Goal: Information Seeking & Learning: Compare options

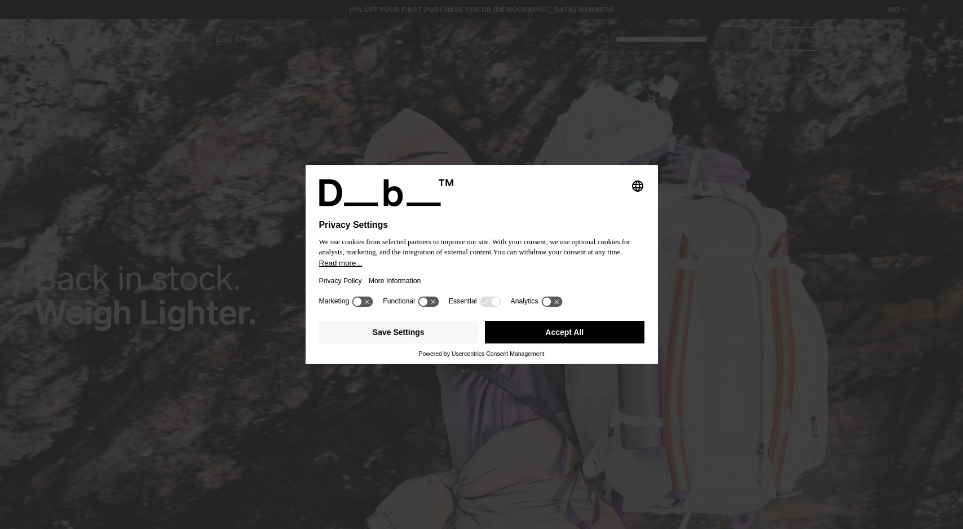
click at [554, 335] on button "Accept All" at bounding box center [565, 332] width 160 height 23
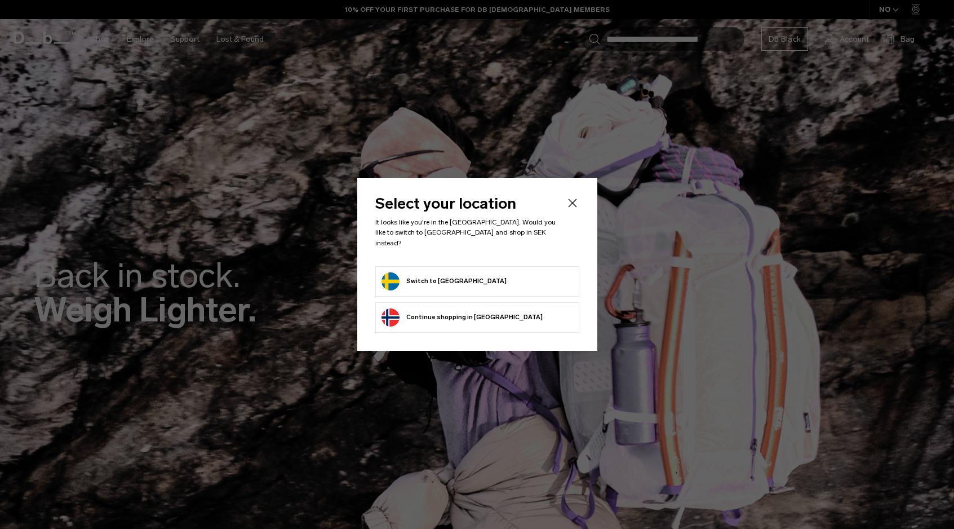
click at [432, 278] on button "Switch to Sweden" at bounding box center [444, 281] width 125 height 18
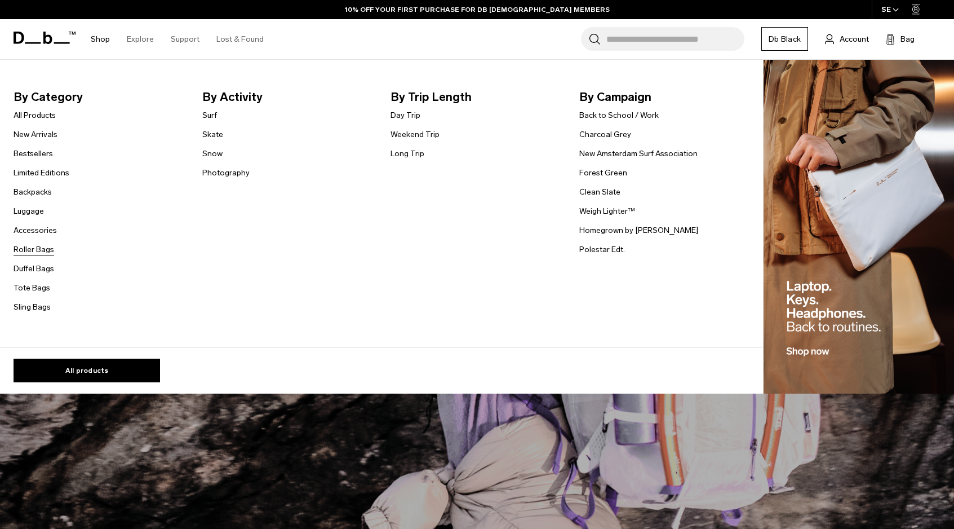
click at [49, 248] on link "Roller Bags" at bounding box center [34, 250] width 41 height 12
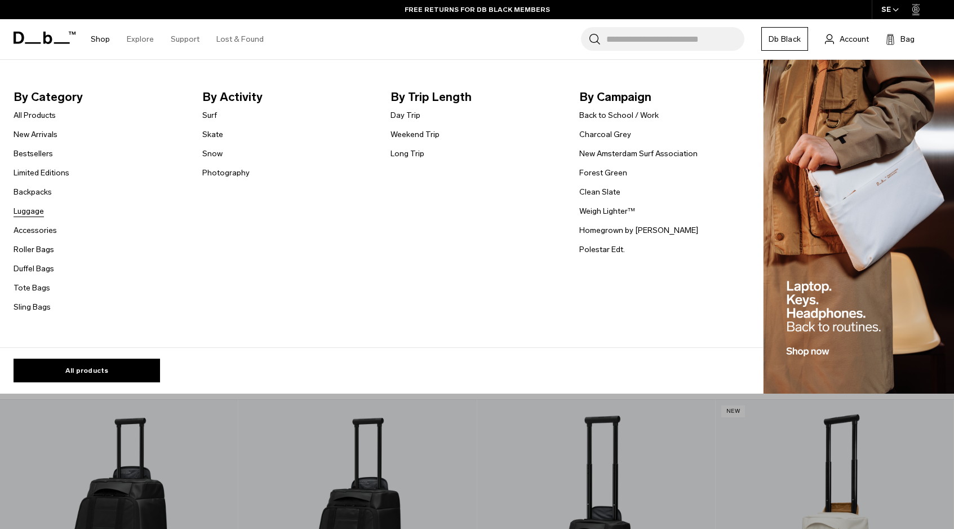
click at [39, 211] on link "Luggage" at bounding box center [29, 211] width 30 height 12
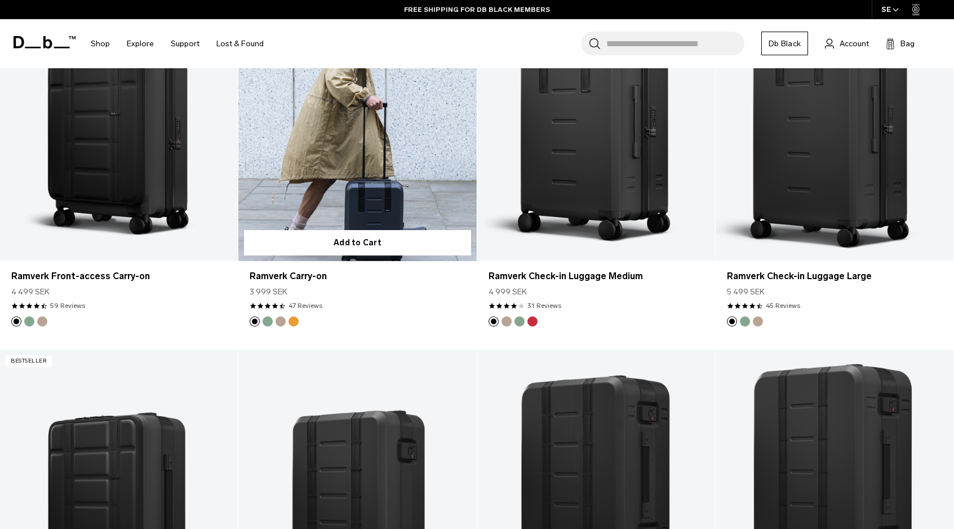
scroll to position [1011, 0]
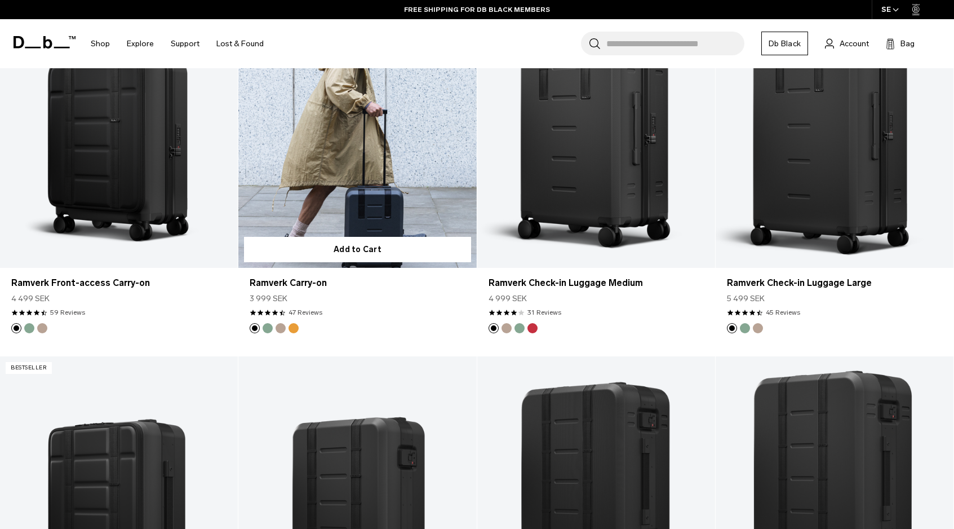
click at [355, 204] on link "Ramverk Carry-on" at bounding box center [357, 135] width 238 height 264
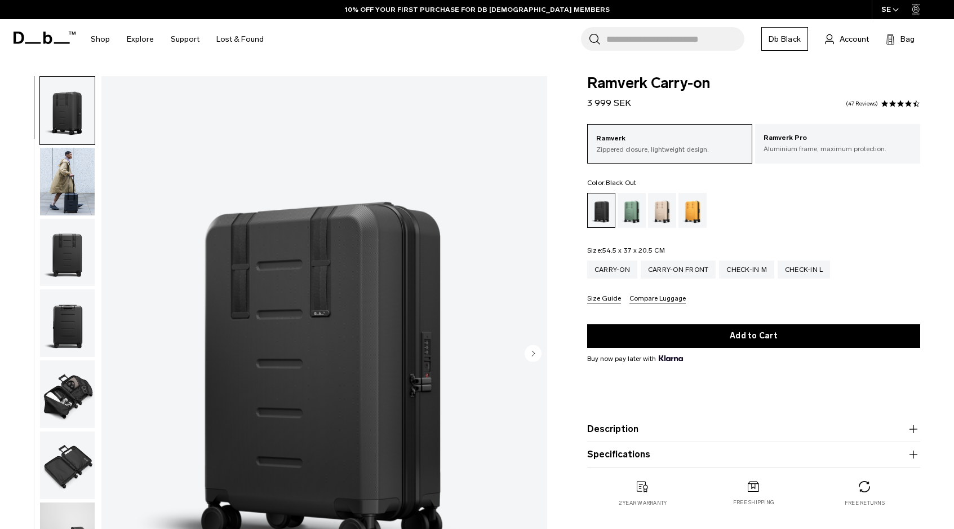
click at [61, 182] on img "button" at bounding box center [67, 182] width 55 height 68
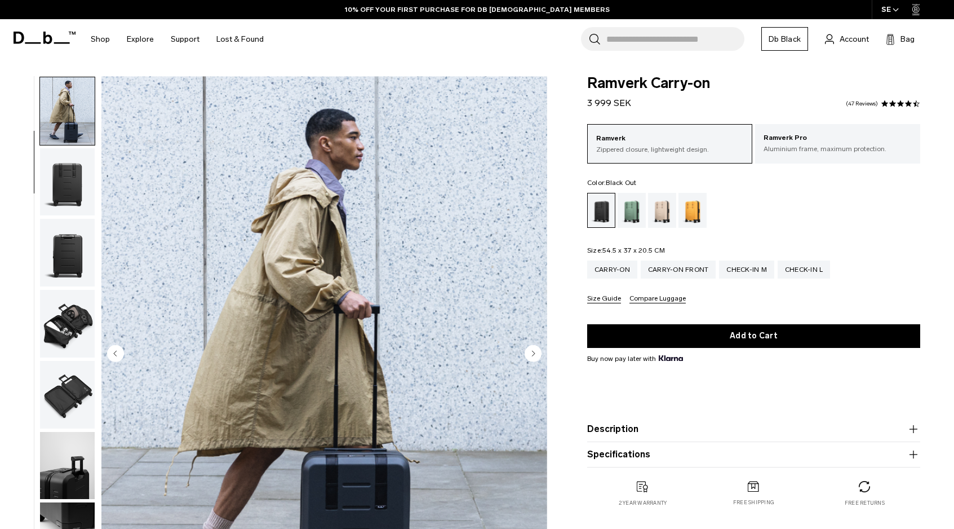
scroll to position [71, 0]
click at [74, 198] on img "button" at bounding box center [67, 182] width 55 height 68
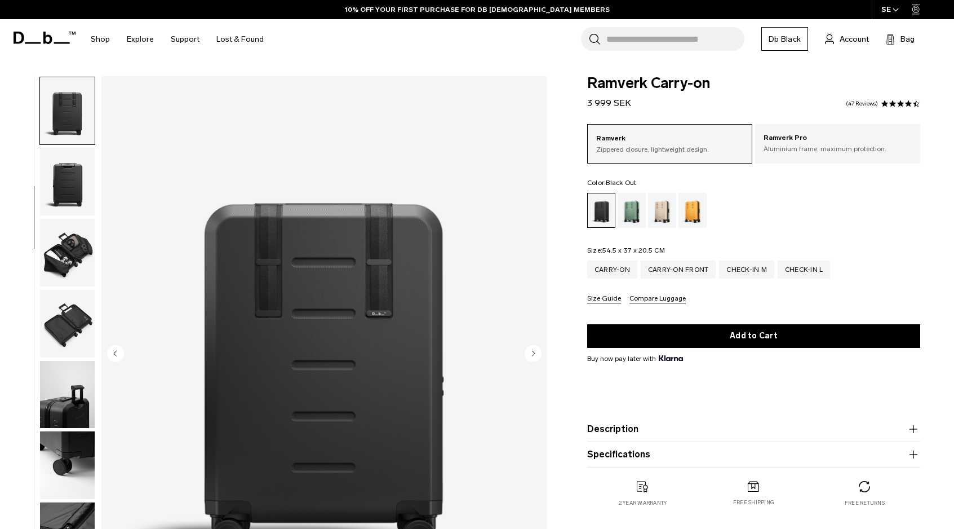
scroll to position [142, 0]
click at [72, 200] on img "button" at bounding box center [67, 181] width 55 height 68
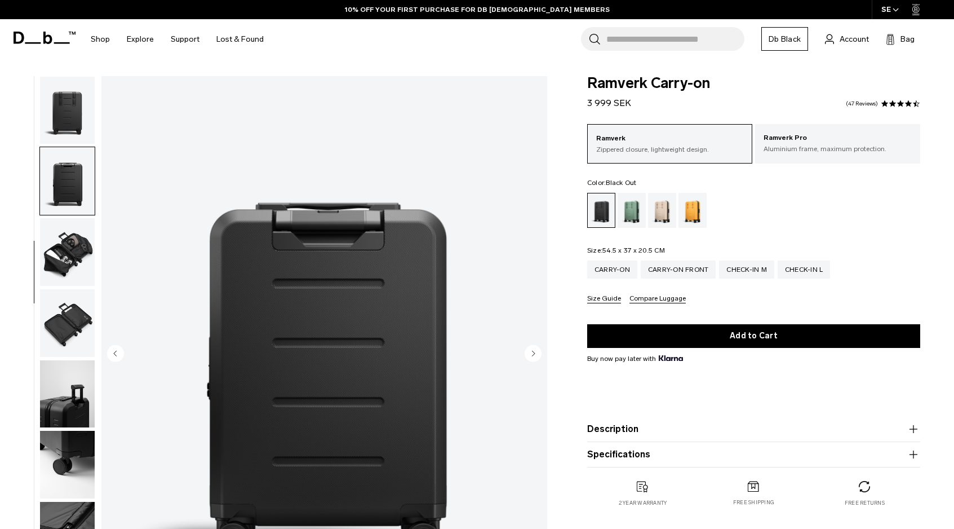
scroll to position [150, 0]
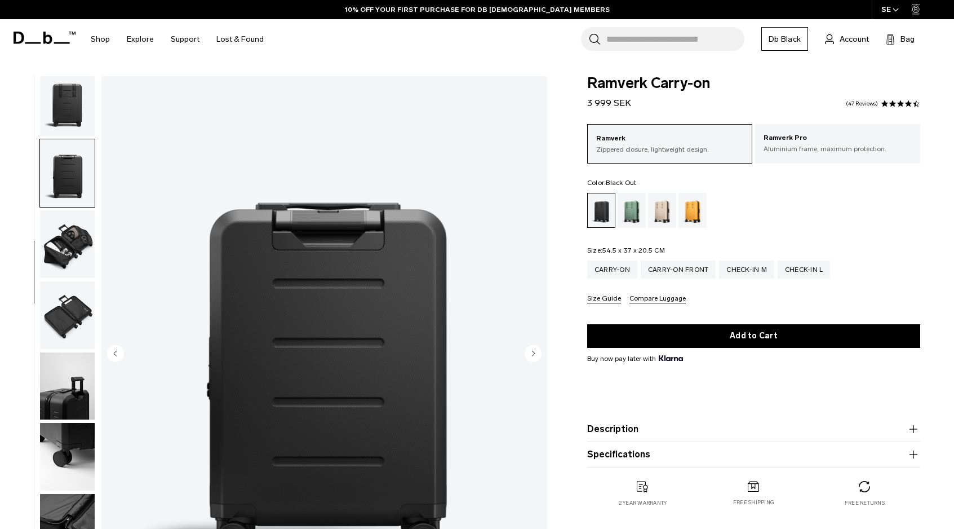
click at [74, 230] on img "button" at bounding box center [67, 244] width 55 height 68
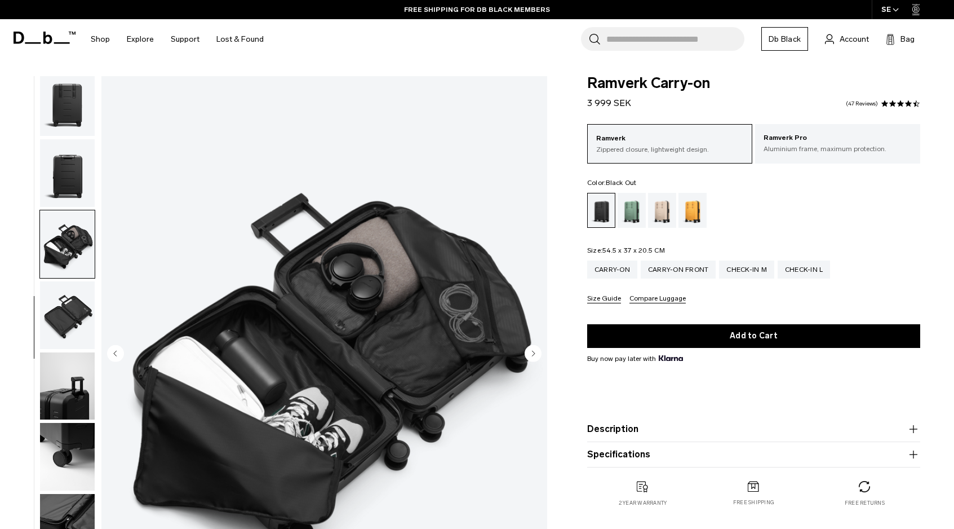
click at [78, 294] on img "button" at bounding box center [67, 315] width 55 height 68
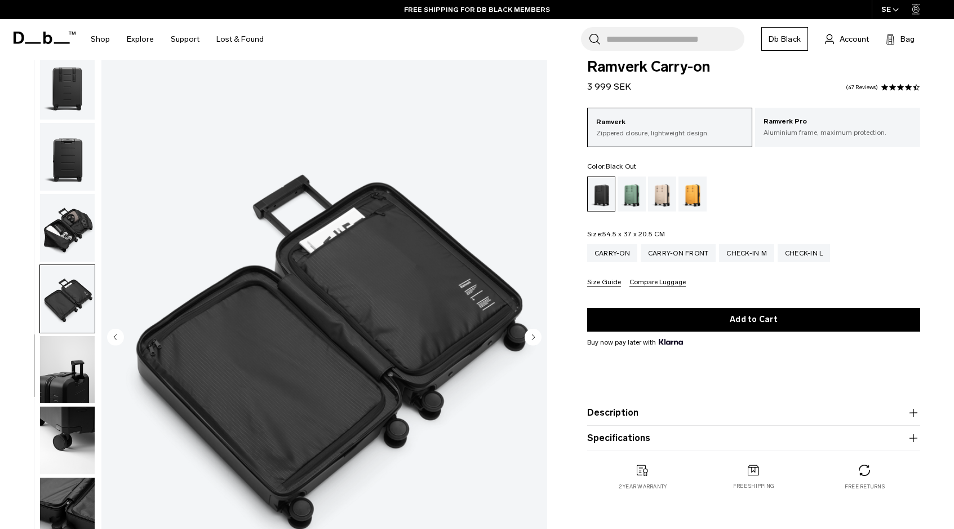
scroll to position [18, 0]
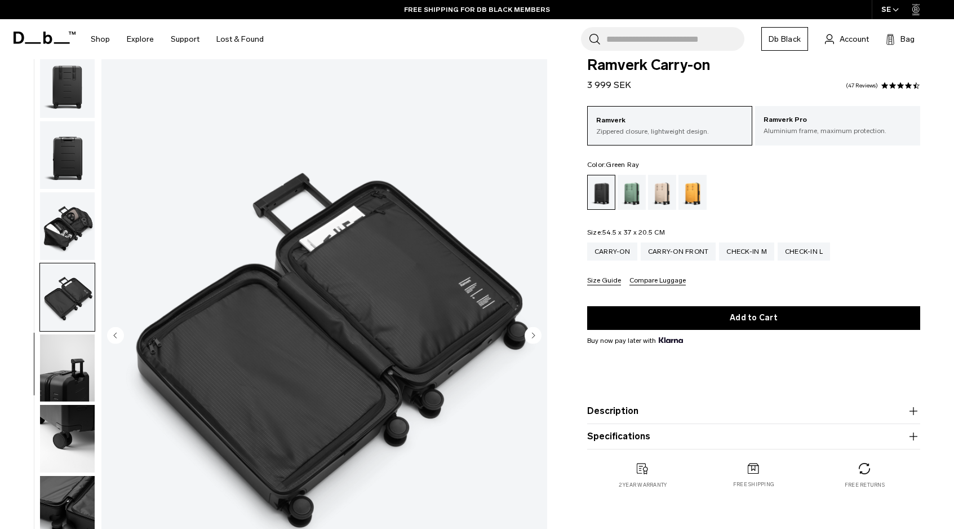
click at [631, 194] on div "Green Ray" at bounding box center [632, 192] width 29 height 35
click at [658, 193] on div "Fogbow Beige" at bounding box center [662, 192] width 29 height 35
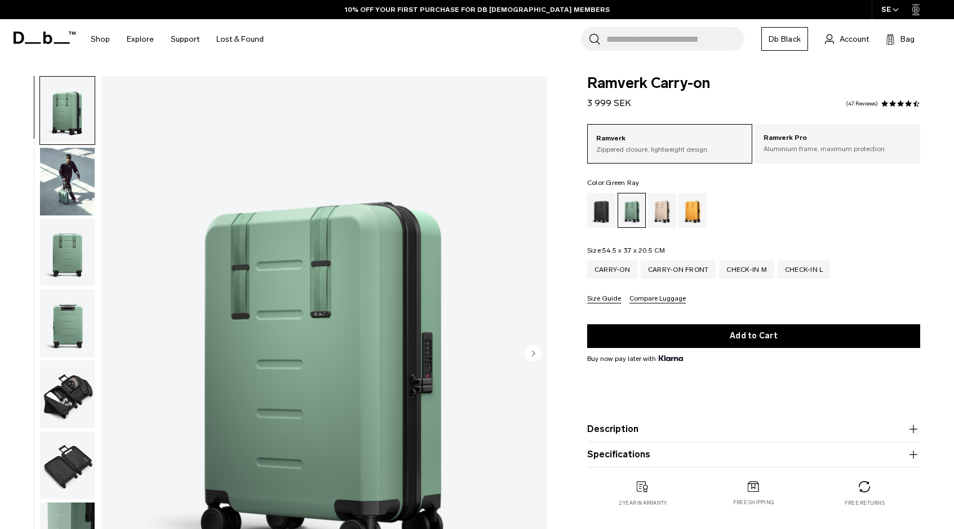
click at [693, 209] on div "Parhelion Orange" at bounding box center [693, 210] width 29 height 35
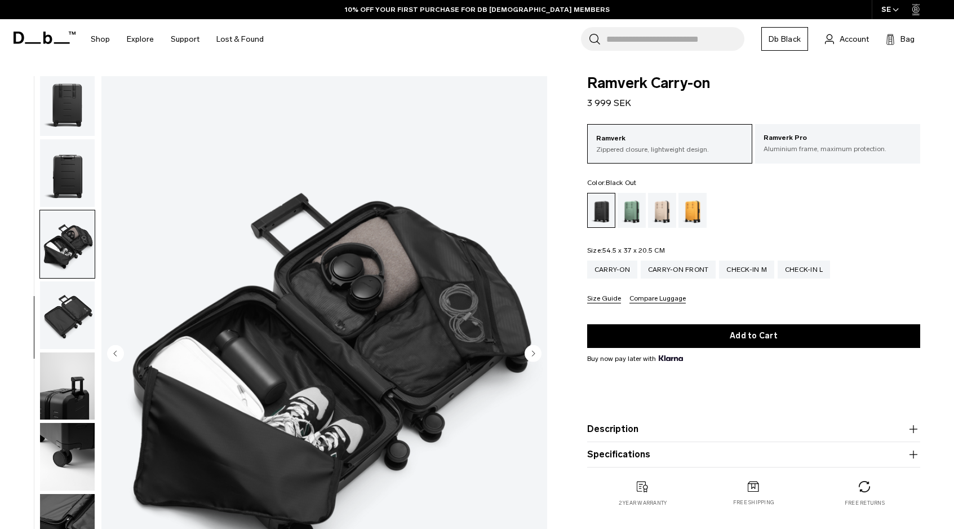
click at [79, 384] on img "button" at bounding box center [67, 386] width 55 height 68
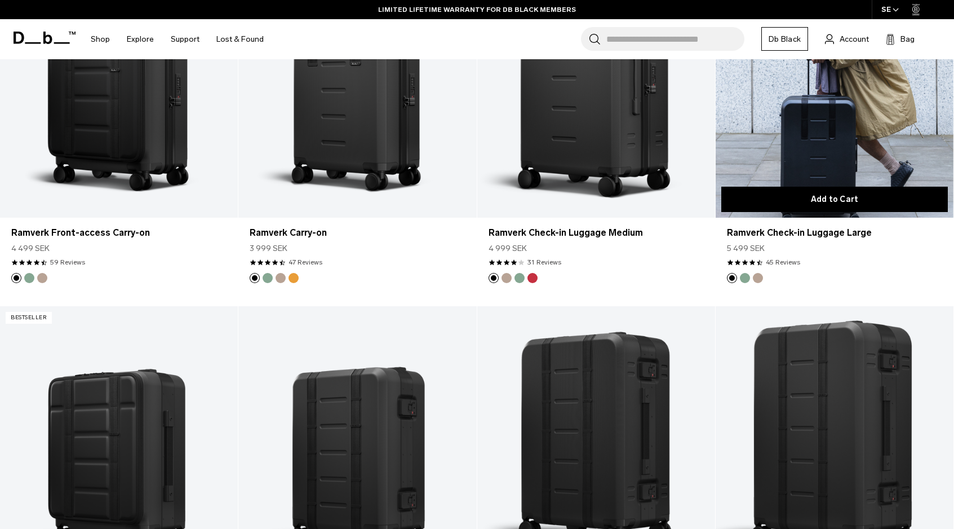
scroll to position [1060, 0]
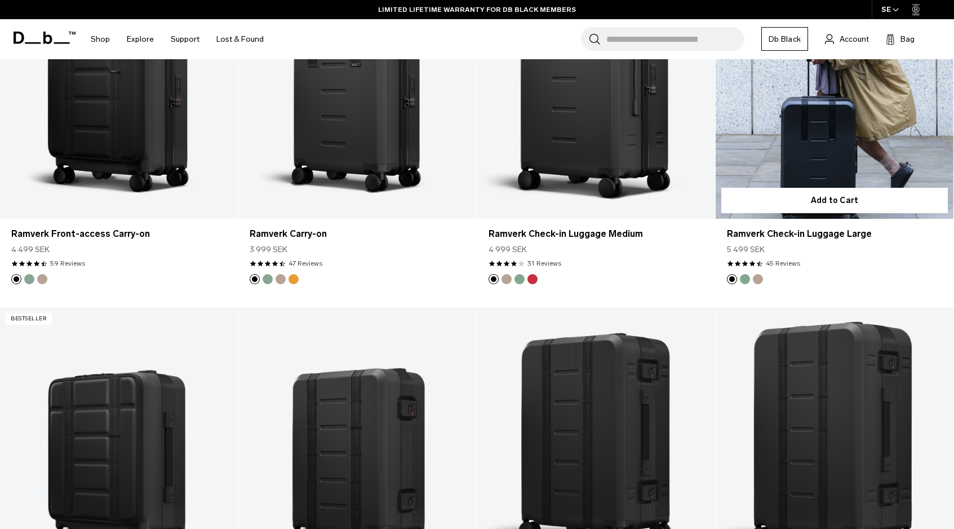
click at [803, 144] on link "Ramverk Check-in Luggage Large" at bounding box center [835, 86] width 238 height 264
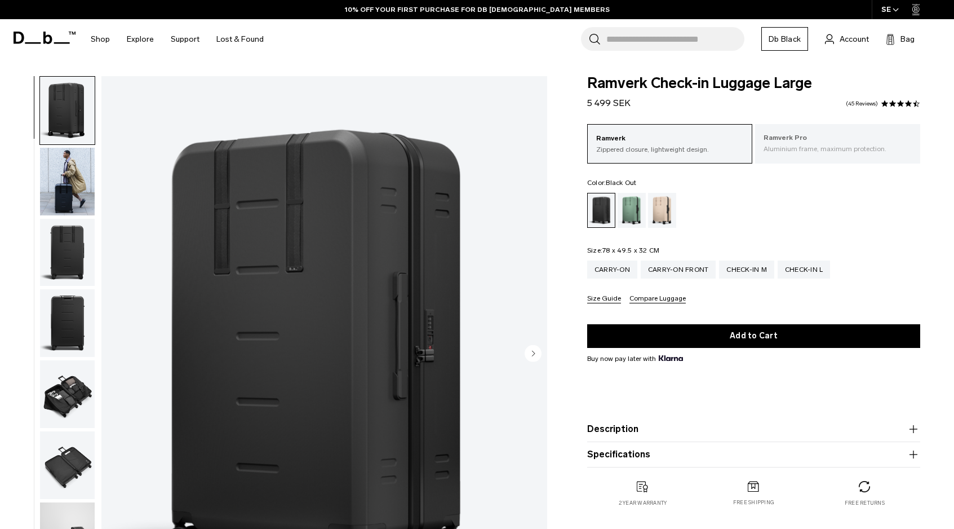
click at [853, 145] on p "Aluminium frame, maximum protection." at bounding box center [838, 149] width 148 height 10
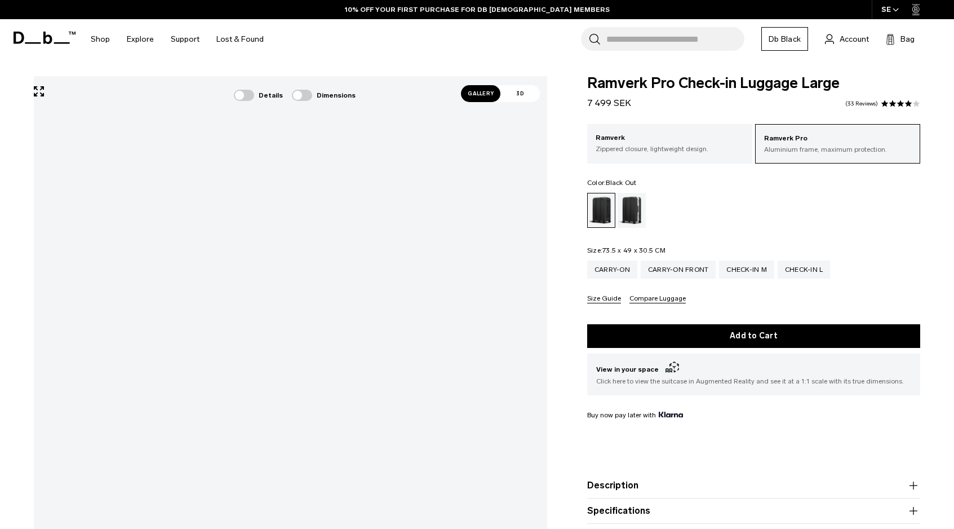
click at [603, 327] on div "Gallery 3D Details Dimensions 01 / 12" at bounding box center [477, 421] width 954 height 691
click at [678, 141] on p "Ramverk" at bounding box center [670, 137] width 148 height 11
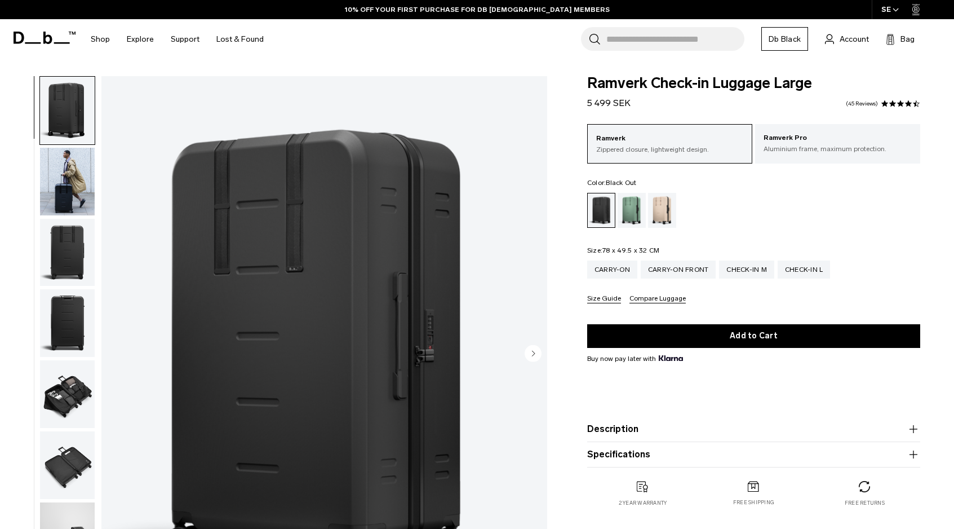
click at [311, 331] on img "1 / 10" at bounding box center [324, 354] width 446 height 557
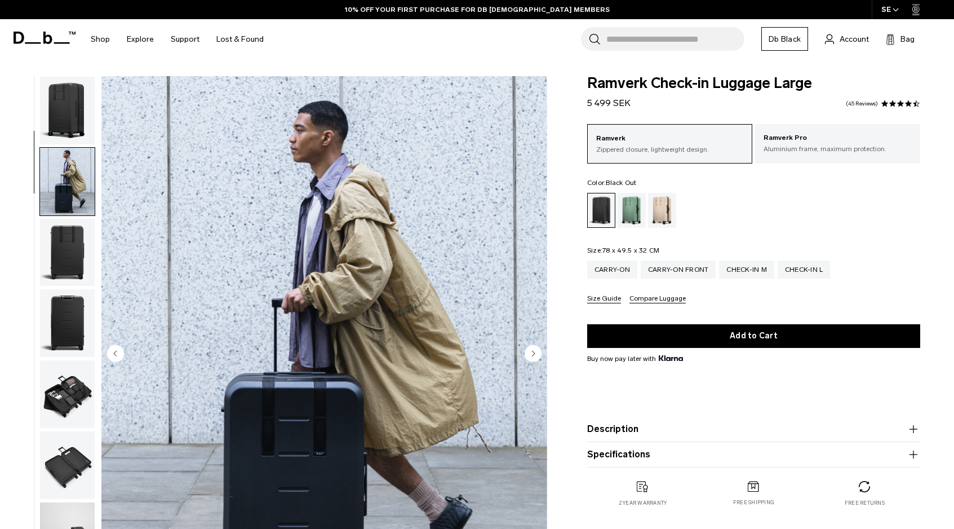
click at [66, 124] on img "button" at bounding box center [67, 111] width 55 height 68
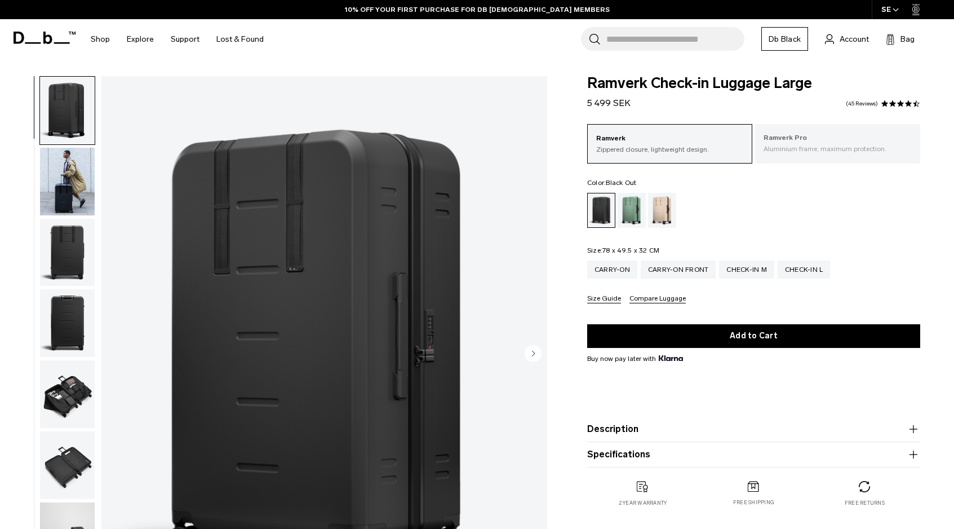
click at [830, 148] on p "Aluminium frame, maximum protection." at bounding box center [838, 149] width 148 height 10
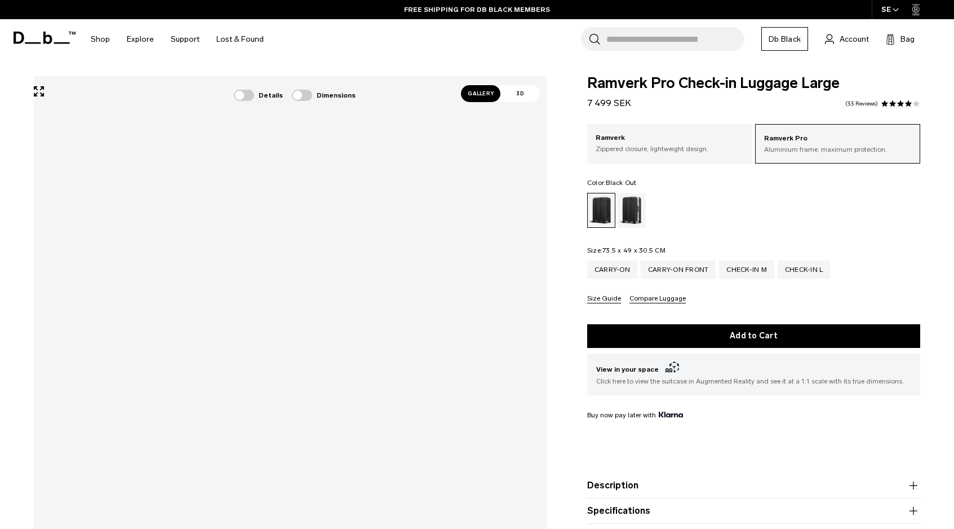
click at [563, 364] on div "Gallery 3D Details Dimensions 01 / 12" at bounding box center [477, 421] width 954 height 691
click at [751, 271] on div "Check-in M" at bounding box center [746, 269] width 55 height 18
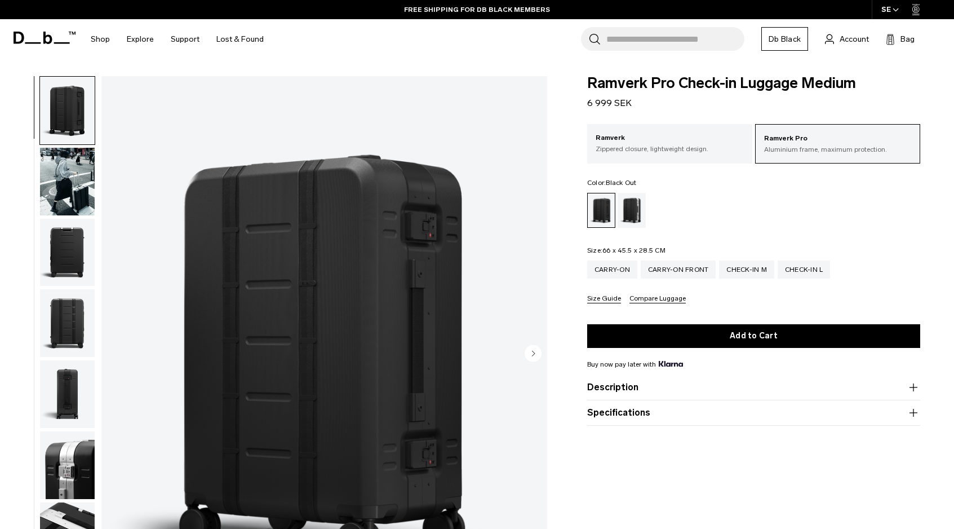
scroll to position [1, 0]
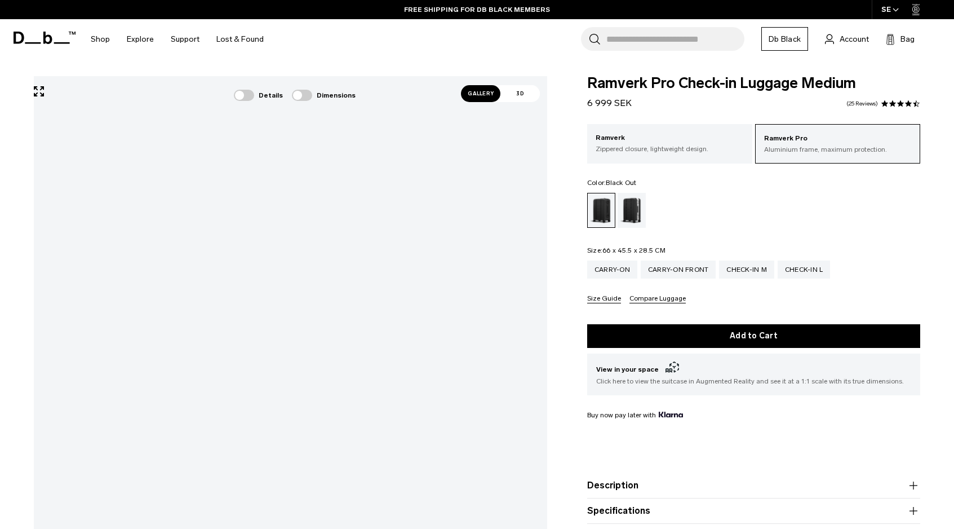
click at [585, 441] on div "Gallery 3D Details Dimensions 01 / 12" at bounding box center [477, 421] width 954 height 691
click at [692, 144] on p "Zippered closure, lightweight design." at bounding box center [670, 149] width 148 height 10
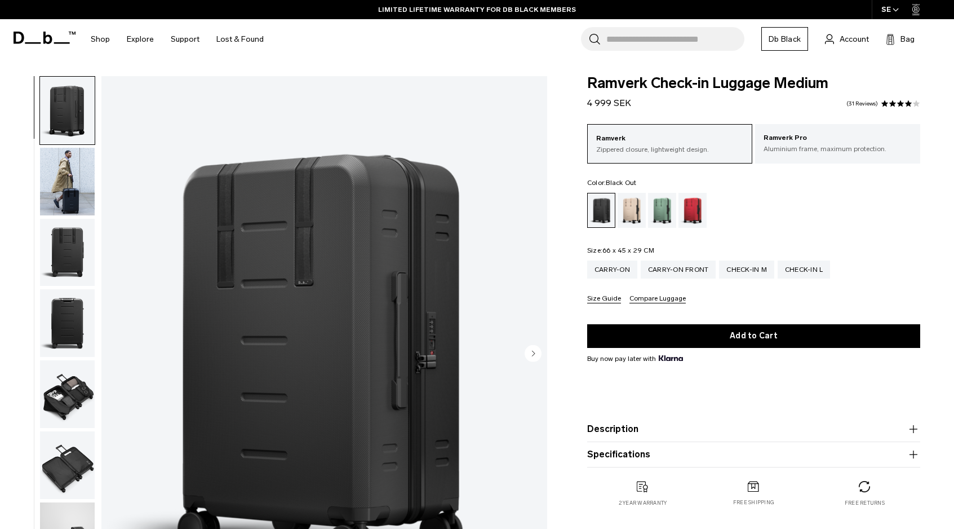
click at [626, 83] on span "Ramverk Check-in Luggage Medium" at bounding box center [753, 83] width 333 height 15
click at [62, 392] on img "button" at bounding box center [67, 394] width 55 height 68
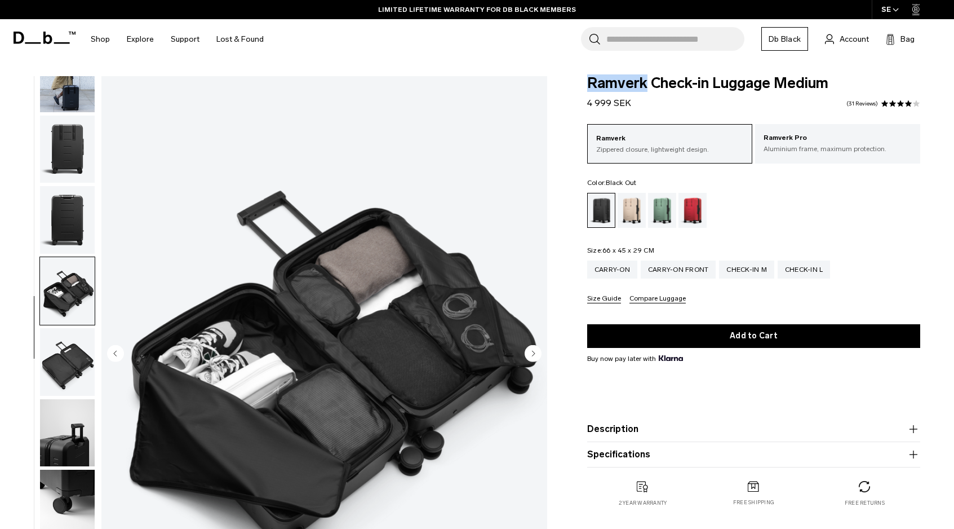
scroll to position [150, 0]
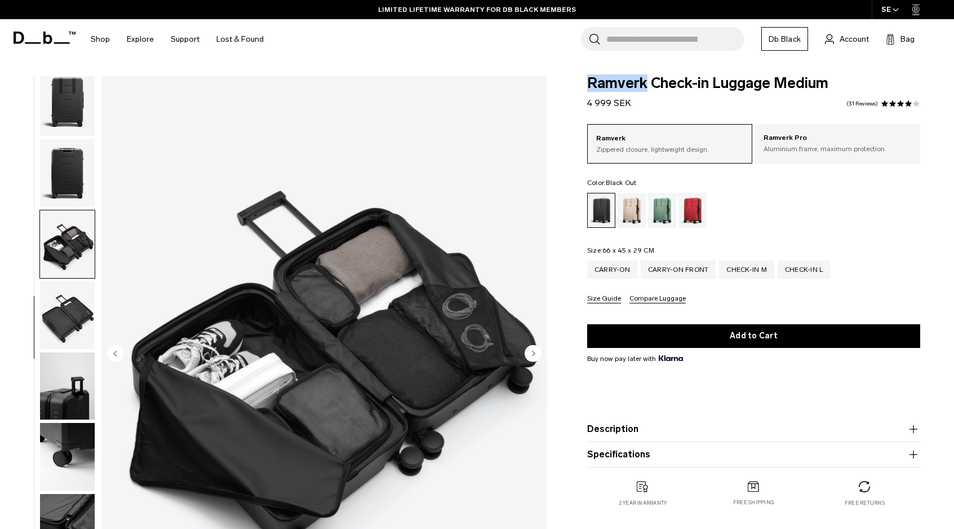
click at [72, 324] on img "button" at bounding box center [67, 315] width 55 height 68
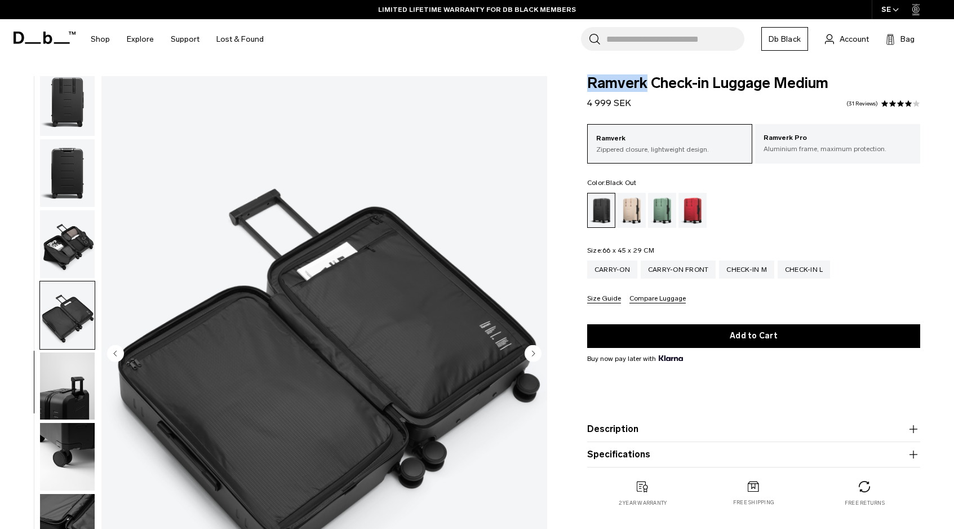
click at [64, 364] on img "button" at bounding box center [67, 386] width 55 height 68
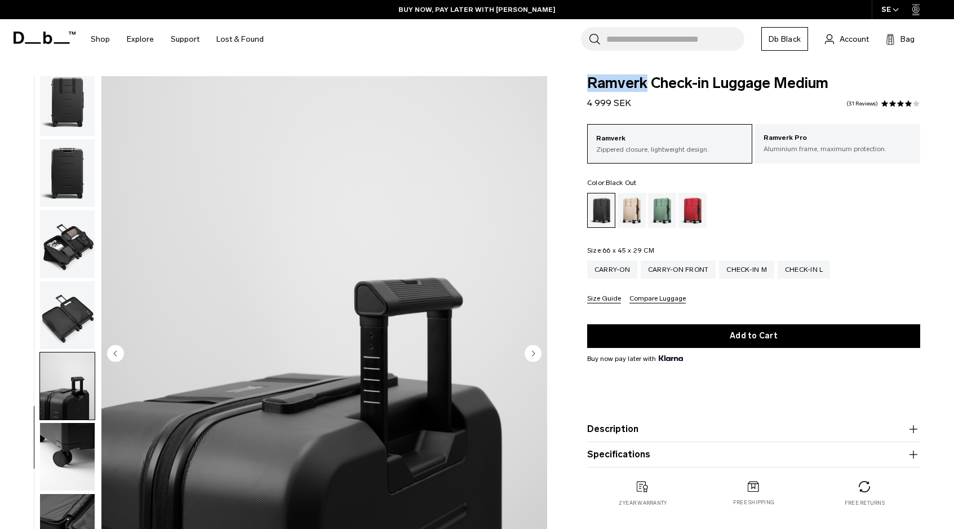
click at [86, 437] on img "button" at bounding box center [67, 457] width 55 height 68
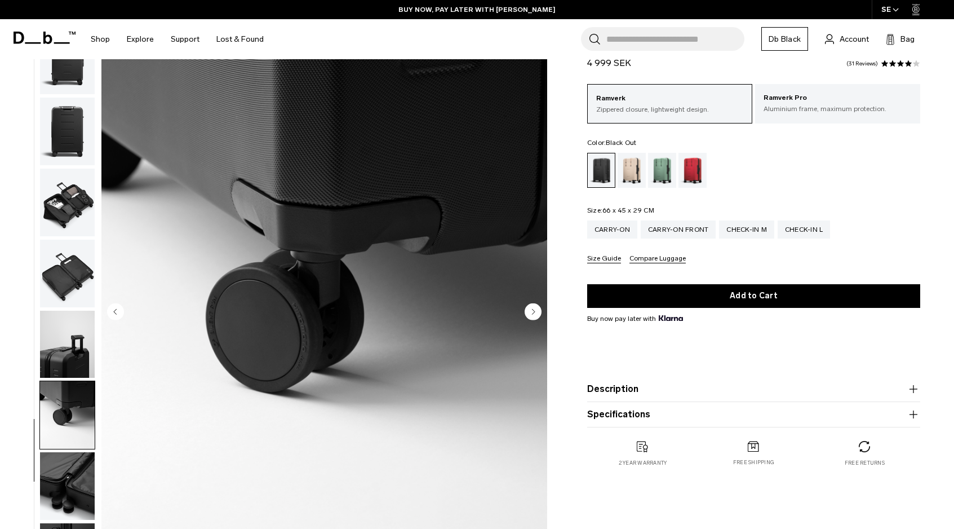
scroll to position [73, 0]
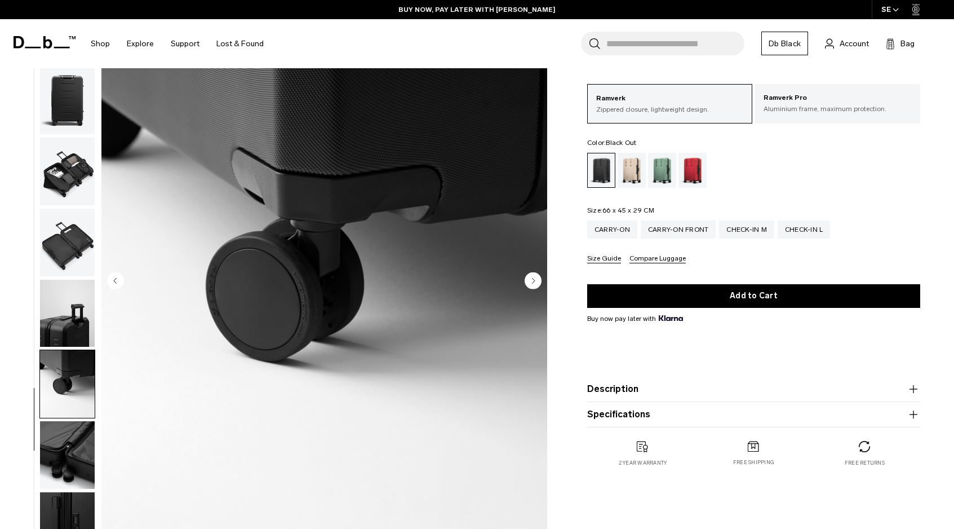
click at [55, 458] on img "button" at bounding box center [67, 455] width 55 height 68
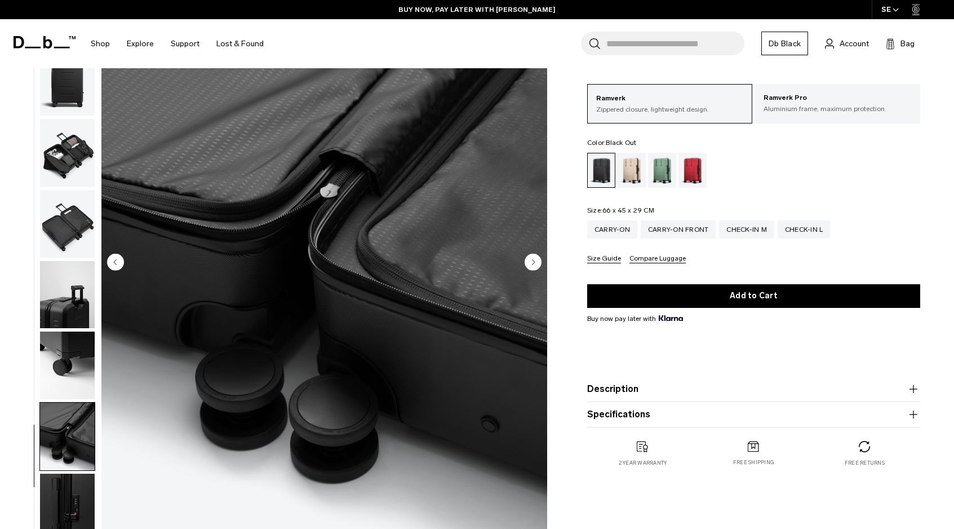
scroll to position [94, 0]
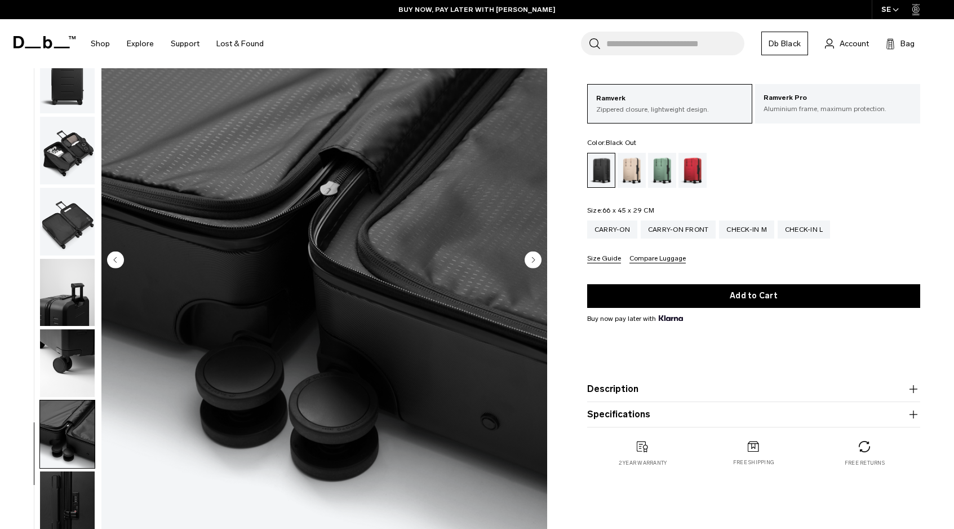
click at [72, 489] on img "button" at bounding box center [67, 505] width 55 height 68
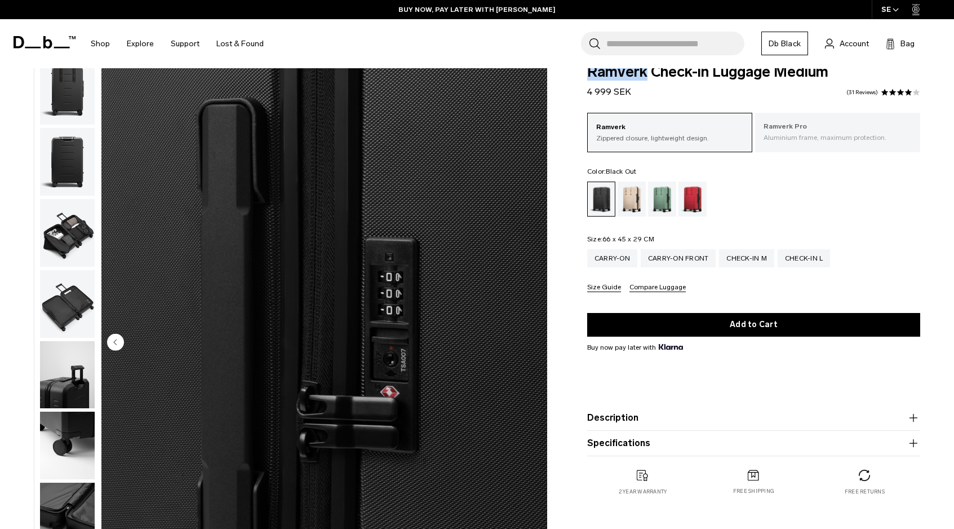
scroll to position [0, 0]
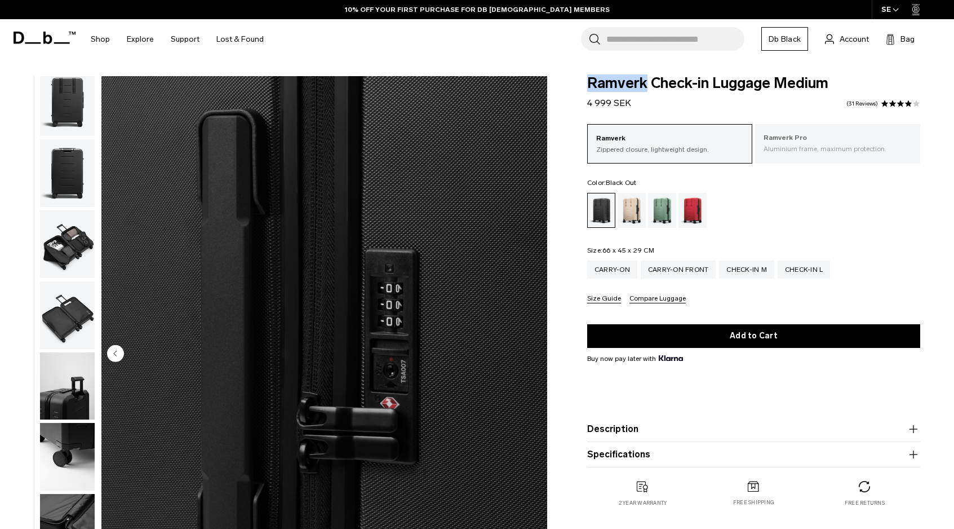
click at [805, 139] on p "Ramverk Pro" at bounding box center [838, 137] width 148 height 11
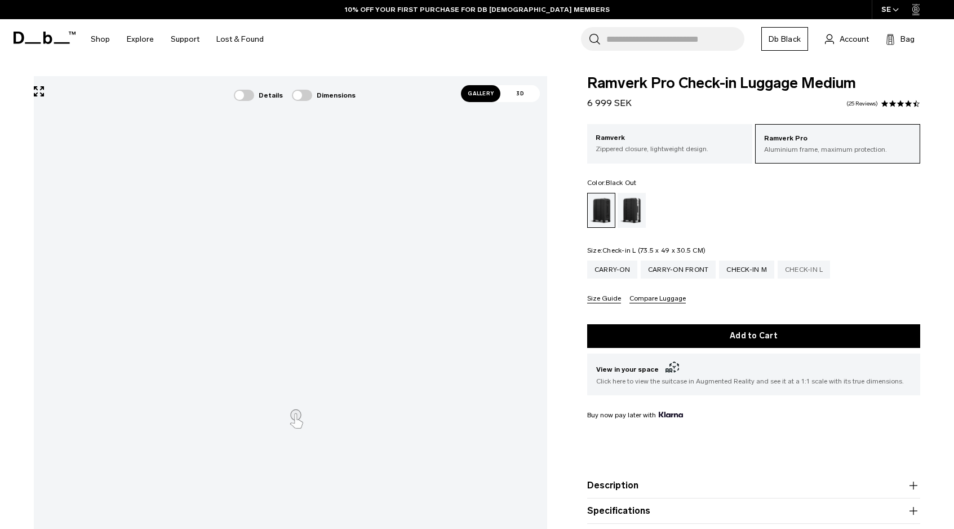
click at [811, 272] on div "Check-in L" at bounding box center [804, 269] width 53 height 18
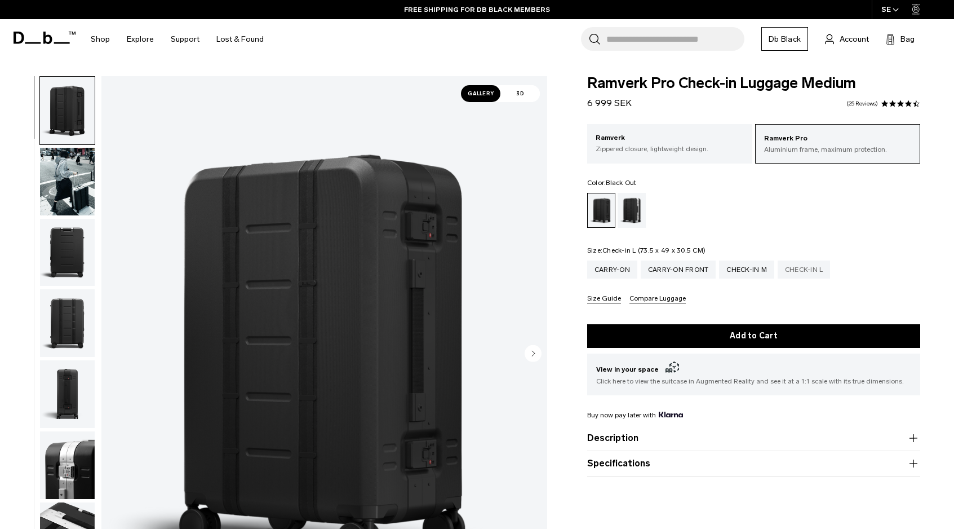
click at [806, 268] on div "Check-in L" at bounding box center [804, 269] width 53 height 18
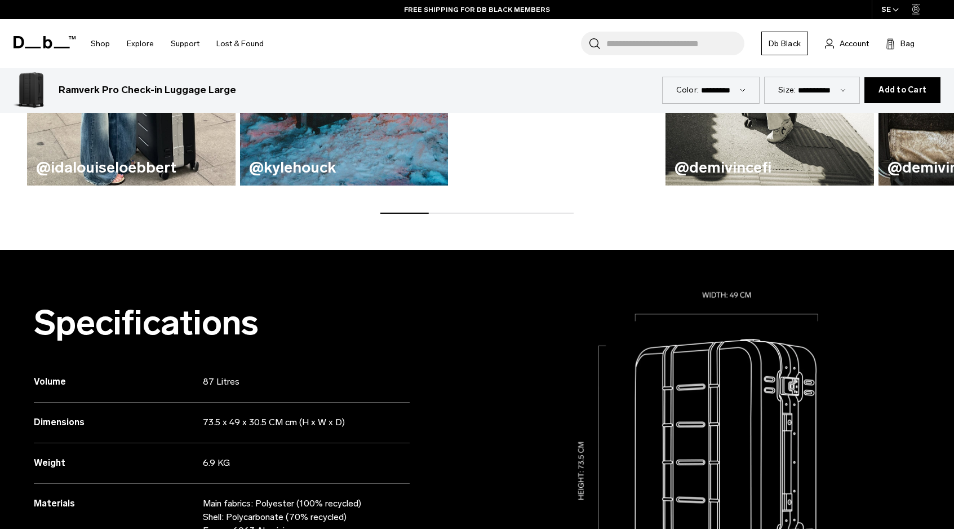
scroll to position [928, 0]
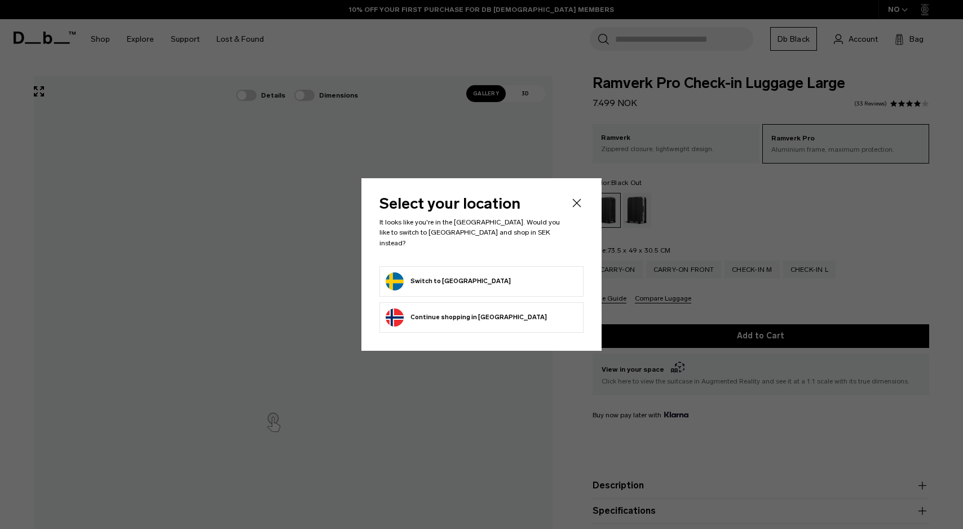
click at [509, 273] on form "Switch to [GEOGRAPHIC_DATA]" at bounding box center [482, 281] width 192 height 18
click at [442, 279] on button "Switch to Sweden" at bounding box center [448, 281] width 125 height 18
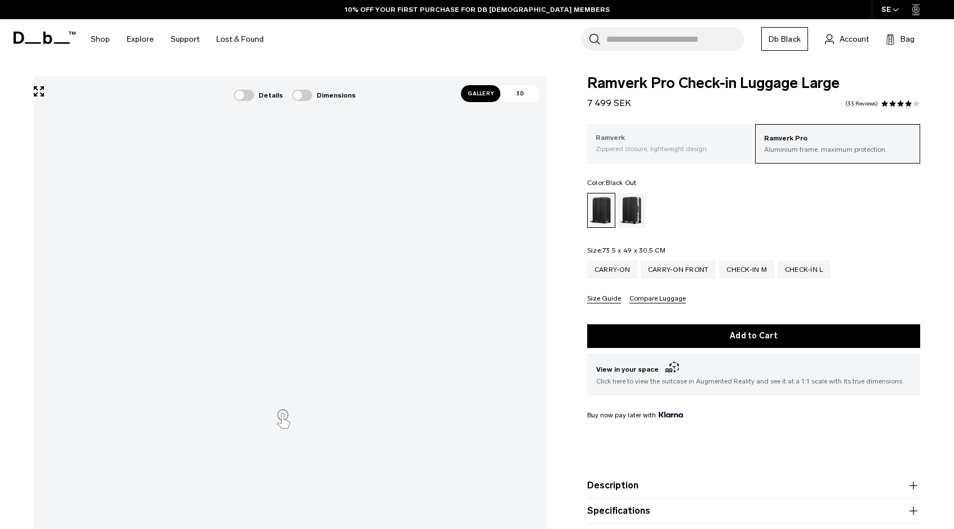
click at [708, 151] on p "Zippered closure, lightweight design." at bounding box center [670, 149] width 148 height 10
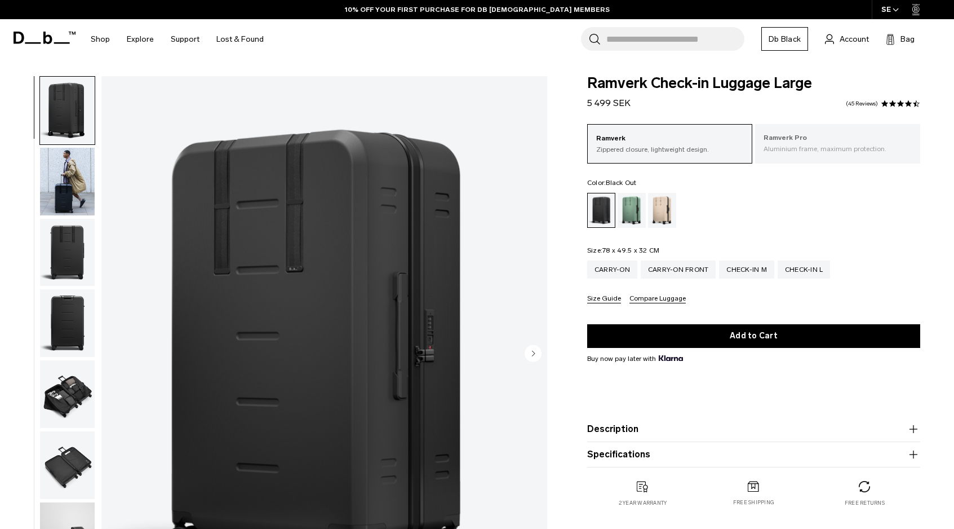
click at [767, 157] on div "Ramverk Pro Aluminium frame, maximum protection." at bounding box center [837, 143] width 165 height 38
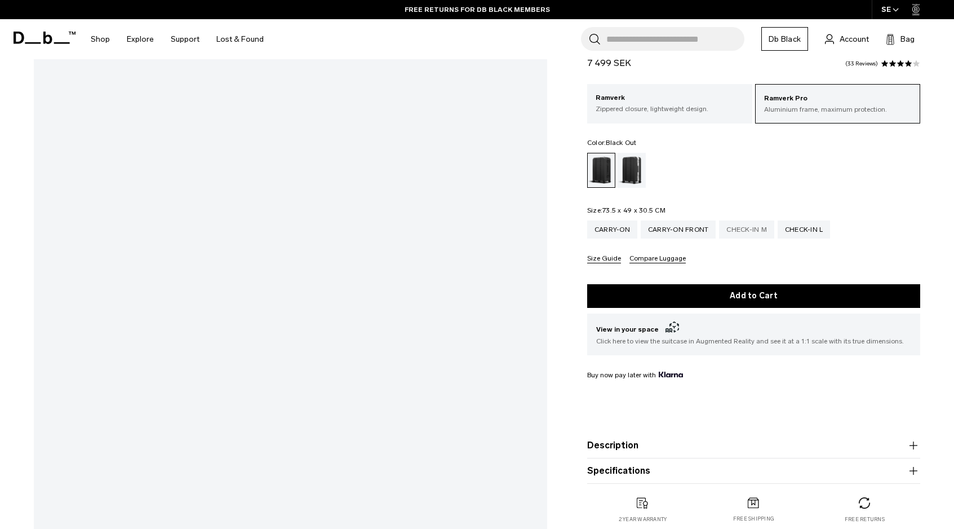
scroll to position [56, 0]
click at [756, 226] on div "Check-in M" at bounding box center [746, 229] width 55 height 18
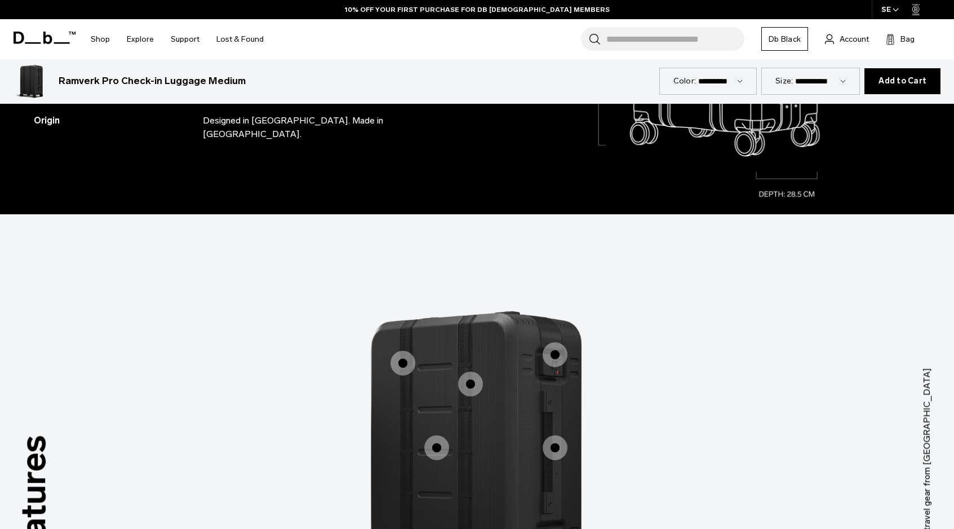
scroll to position [1459, 0]
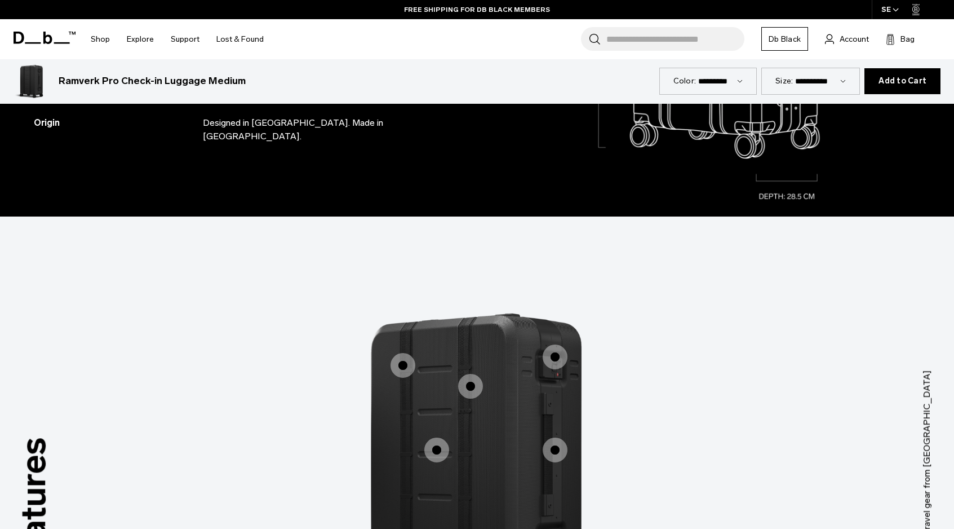
click at [556, 353] on span "1 / 3" at bounding box center [555, 356] width 25 height 25
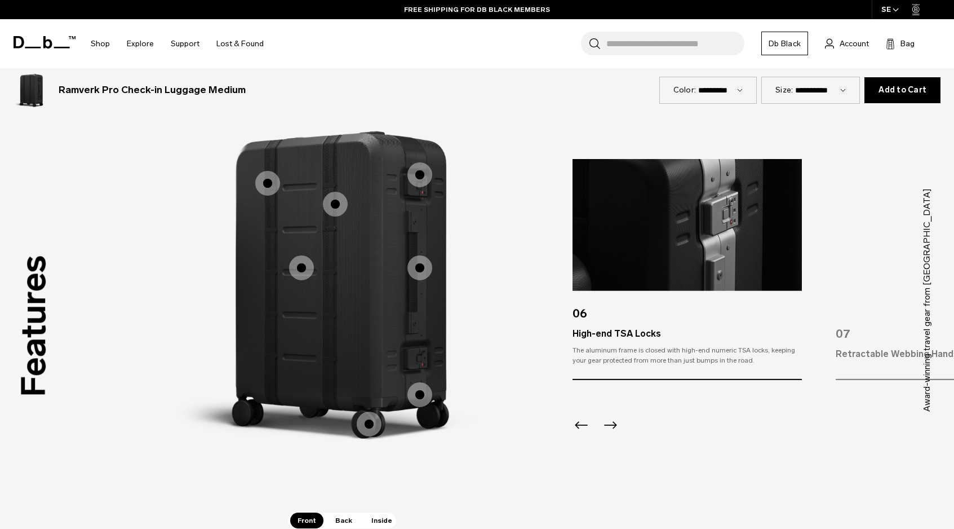
scroll to position [1622, 0]
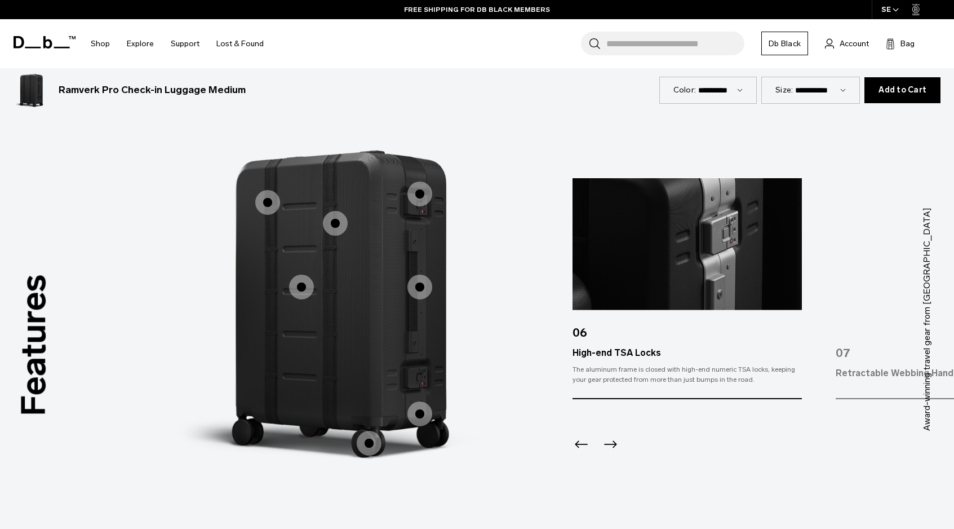
click at [421, 285] on span "1 / 3" at bounding box center [420, 287] width 25 height 25
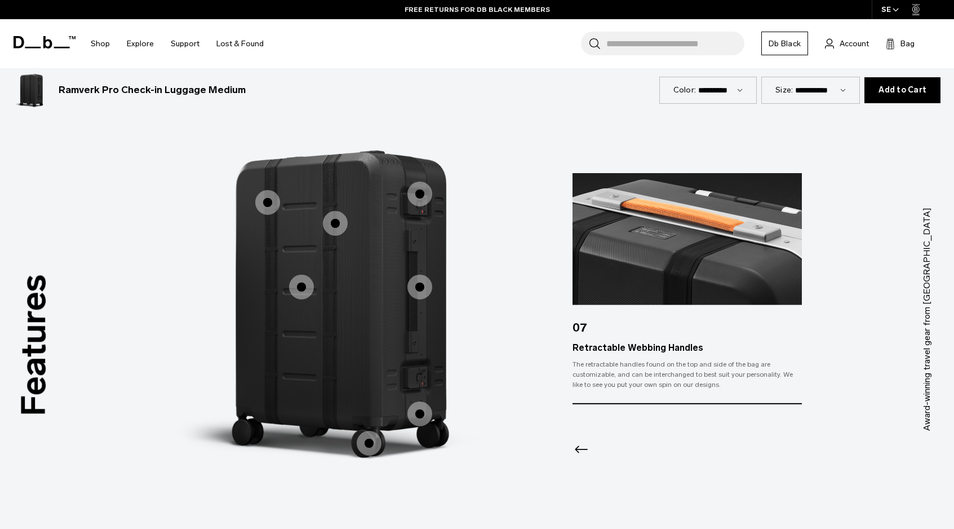
click at [262, 210] on span "1 / 3" at bounding box center [267, 202] width 25 height 25
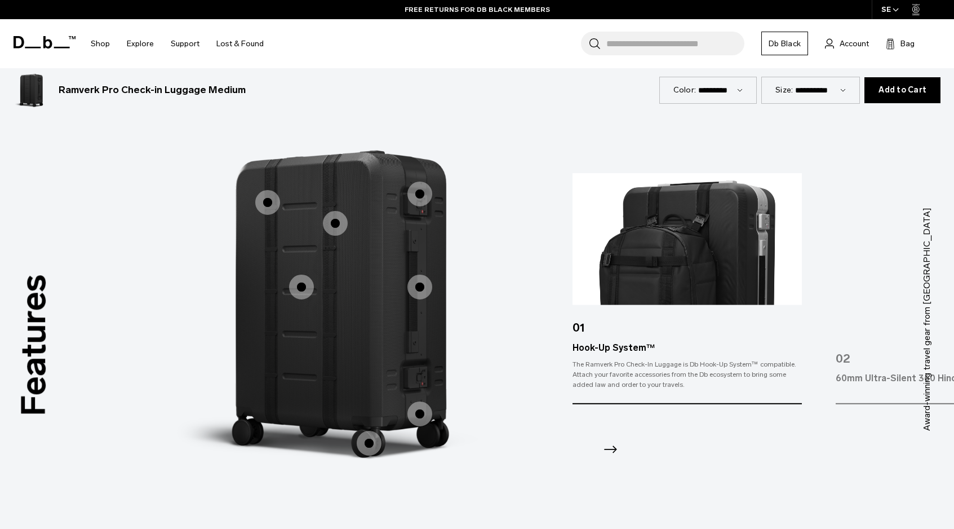
click at [335, 222] on span "1 / 3" at bounding box center [335, 223] width 25 height 25
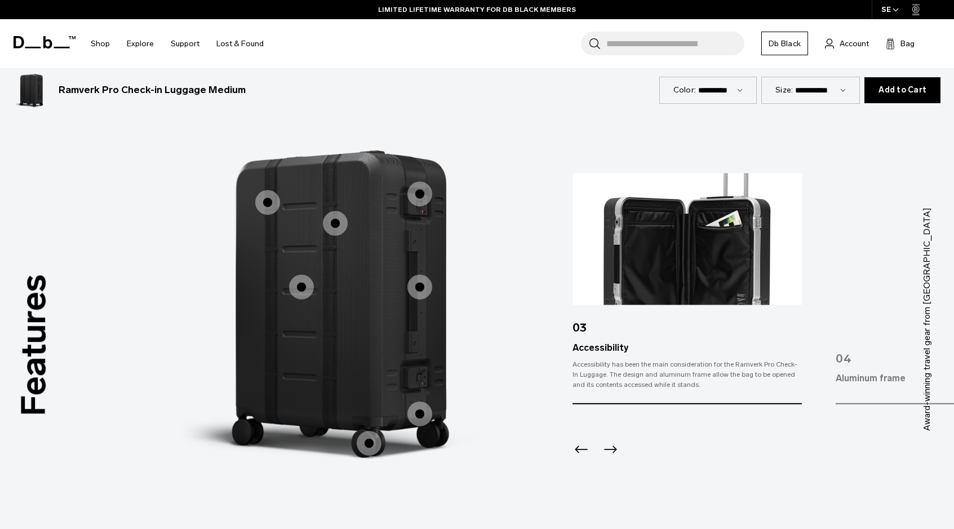
click at [303, 293] on span "1 / 3" at bounding box center [301, 287] width 25 height 25
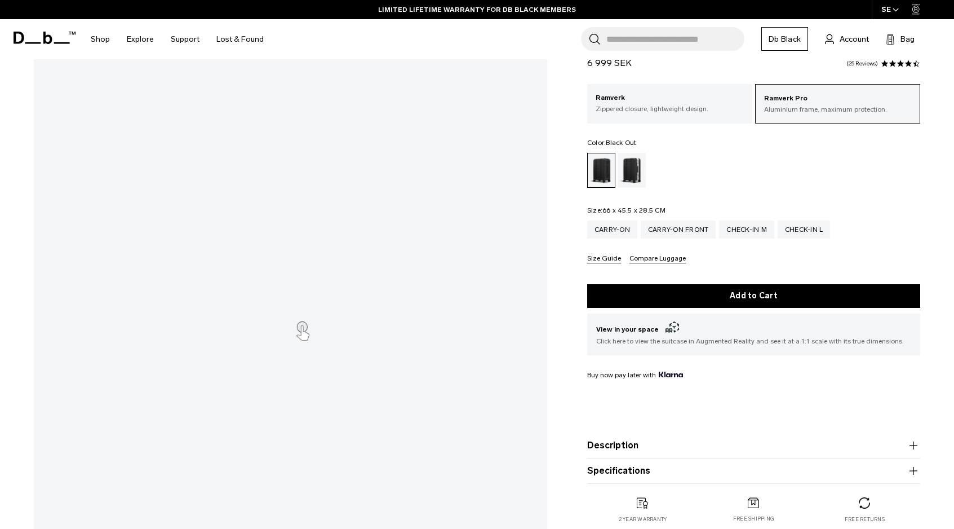
scroll to position [0, 0]
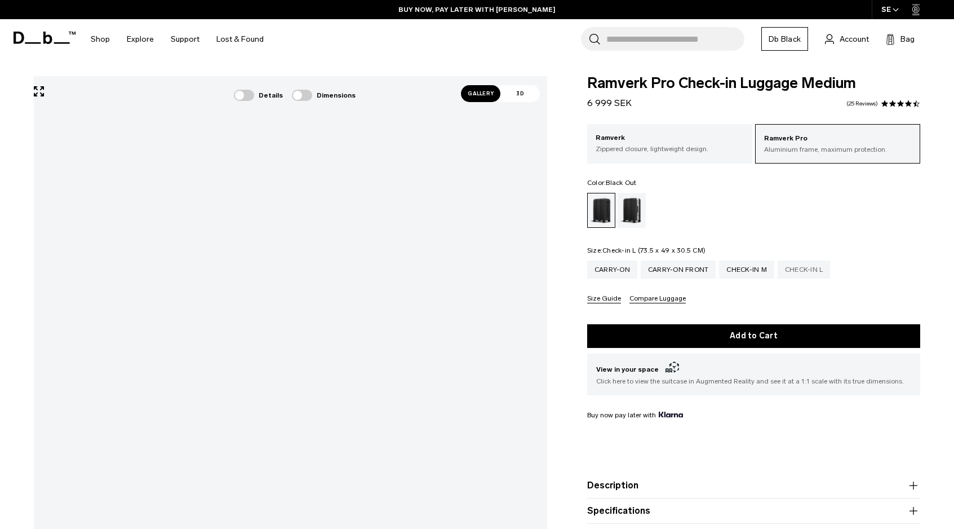
click at [806, 268] on div "Check-in L" at bounding box center [804, 269] width 53 height 18
click at [639, 299] on button "Compare Luggage" at bounding box center [658, 299] width 56 height 8
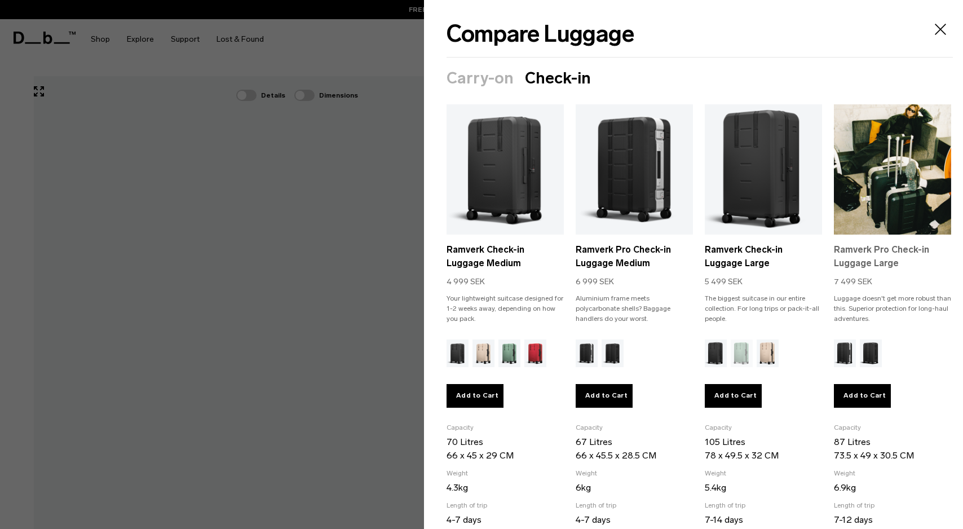
click at [878, 256] on link "Ramverk Pro Check-in Luggage Large" at bounding box center [892, 256] width 117 height 27
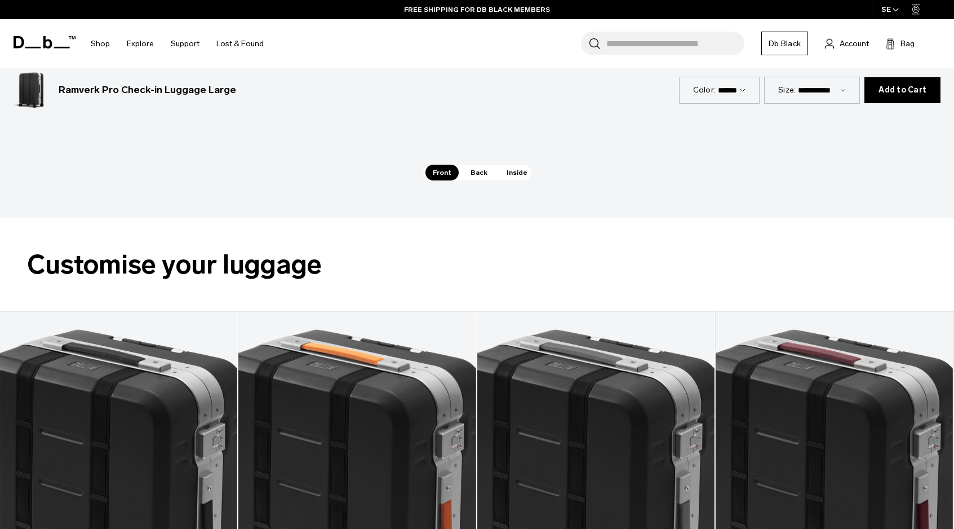
scroll to position [2090, 0]
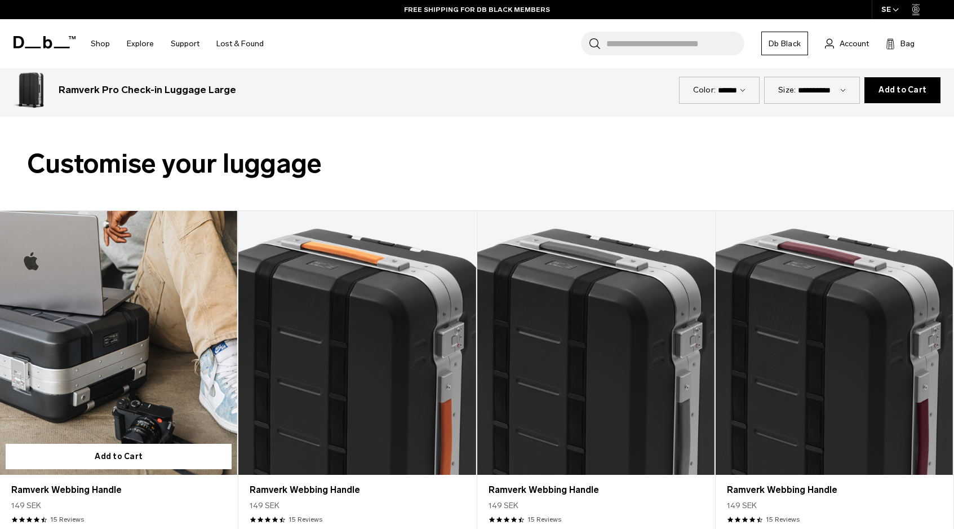
click at [163, 396] on link "Ramverk Webbing Handle" at bounding box center [118, 343] width 237 height 264
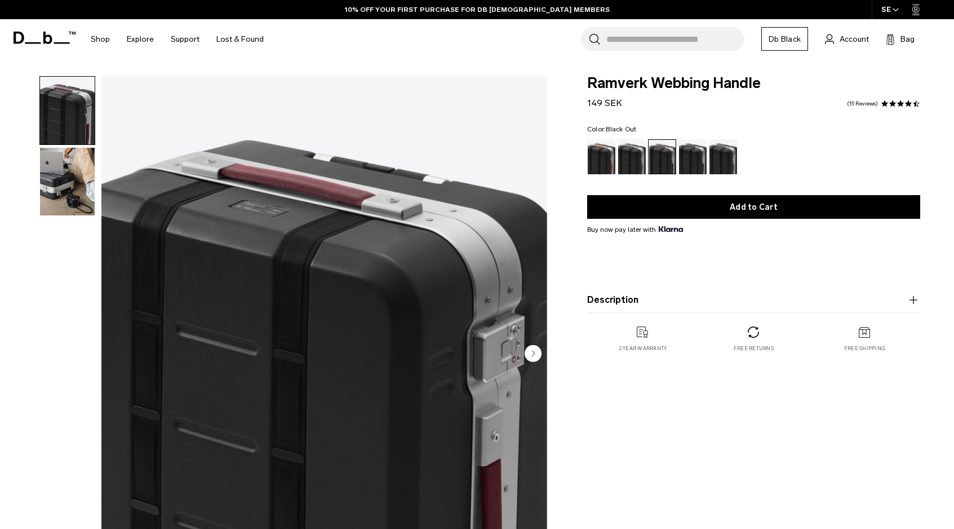
click at [692, 161] on div "Black Out" at bounding box center [693, 156] width 29 height 35
click at [603, 163] on div "Midnight Sun" at bounding box center [601, 156] width 29 height 35
click at [738, 162] on ul at bounding box center [753, 156] width 333 height 35
click at [715, 163] on div "Gneiss" at bounding box center [723, 156] width 29 height 35
click at [690, 166] on div "Black Out" at bounding box center [693, 156] width 29 height 35
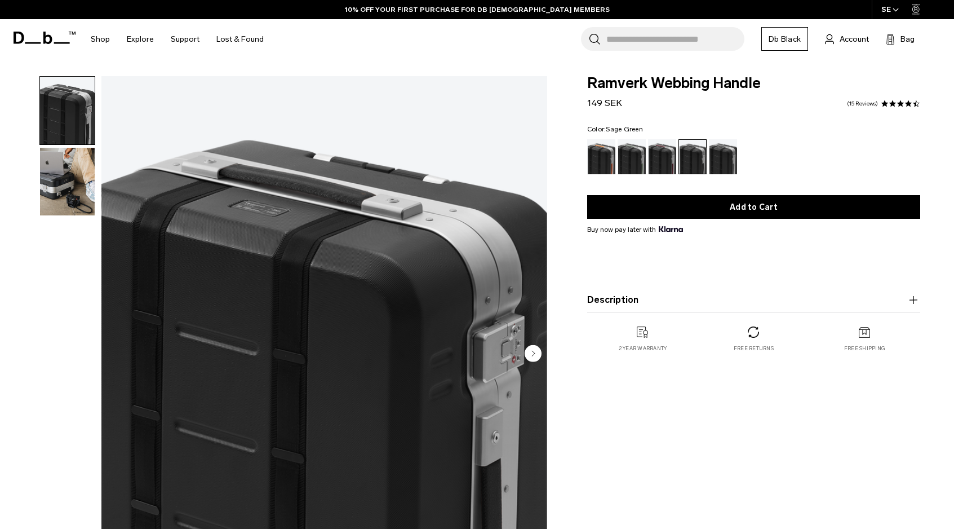
click at [626, 161] on div "Sage Green" at bounding box center [632, 156] width 29 height 35
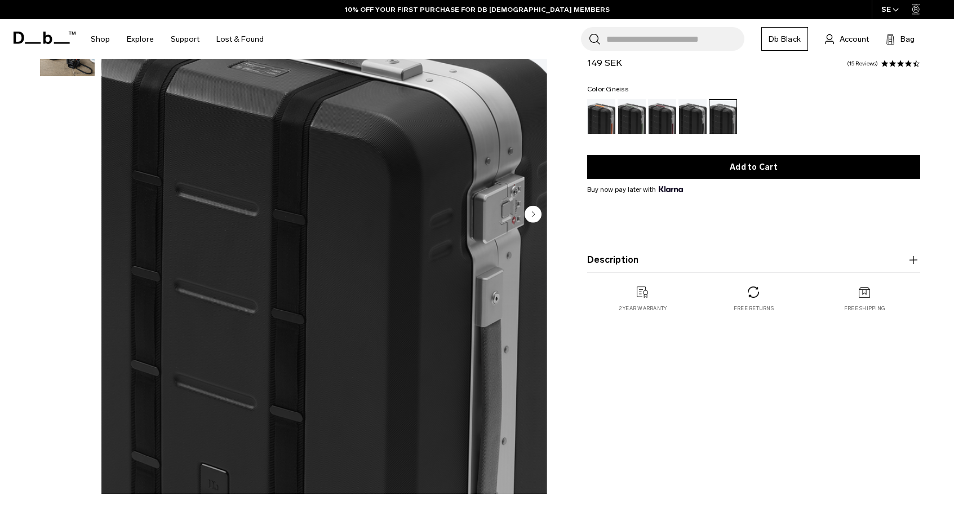
scroll to position [108, 0]
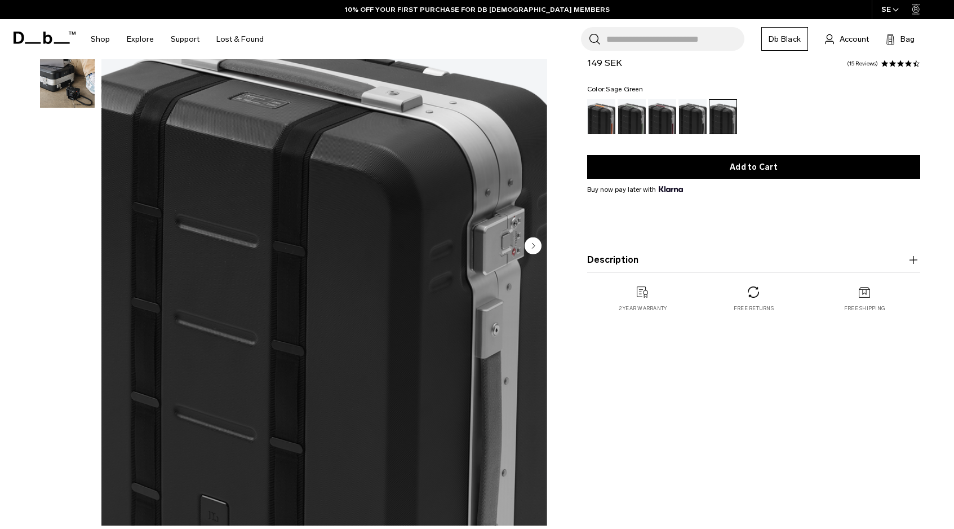
click at [632, 121] on div "Sage Green" at bounding box center [632, 116] width 29 height 35
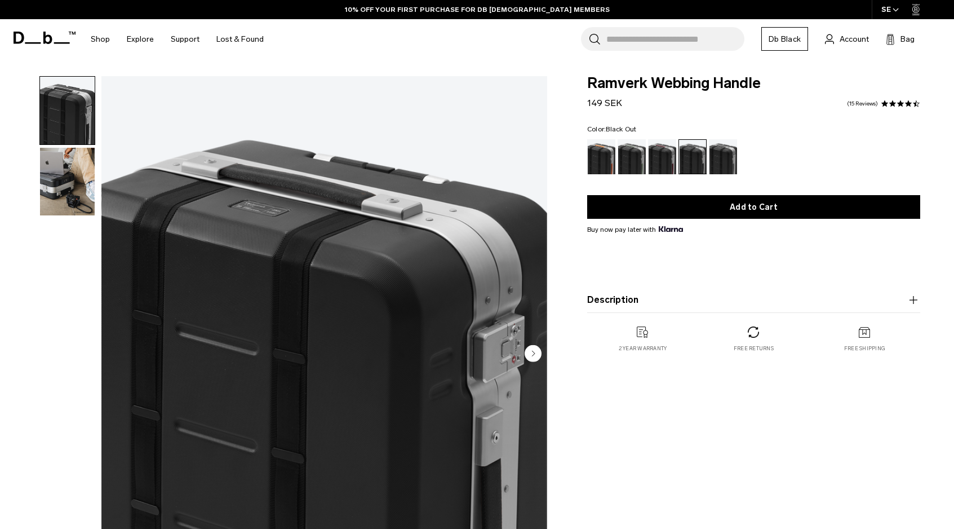
drag, startPoint x: 0, startPoint y: 0, endPoint x: 574, endPoint y: 278, distance: 638.1
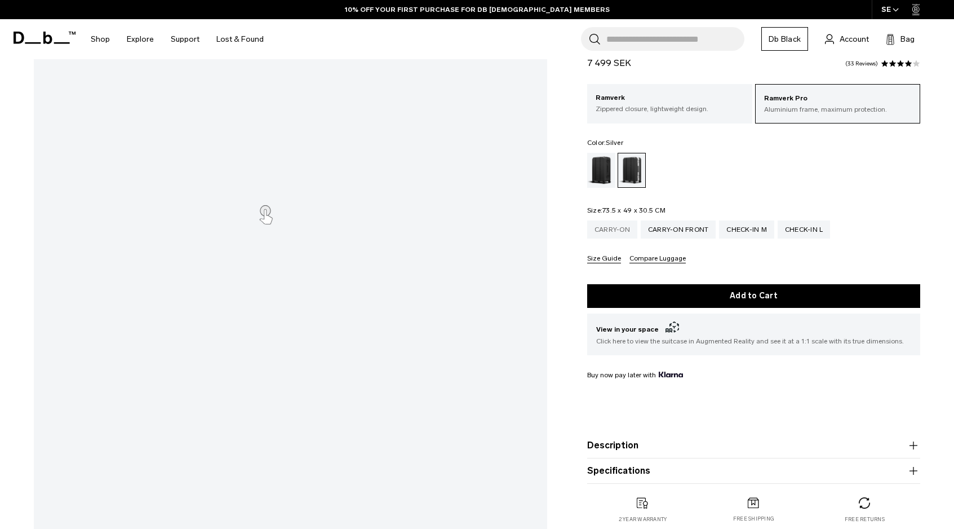
scroll to position [191, 0]
click at [602, 176] on div "Black Out" at bounding box center [601, 170] width 29 height 35
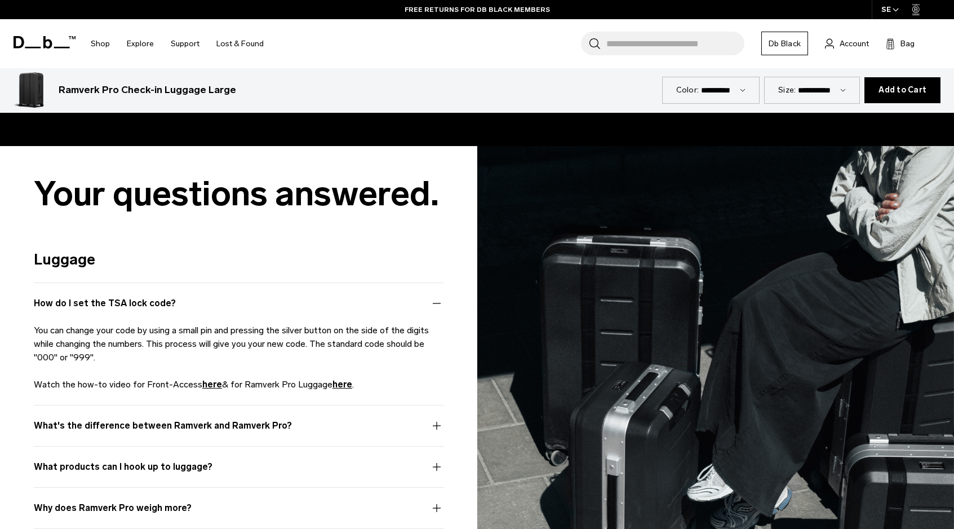
scroll to position [3278, 0]
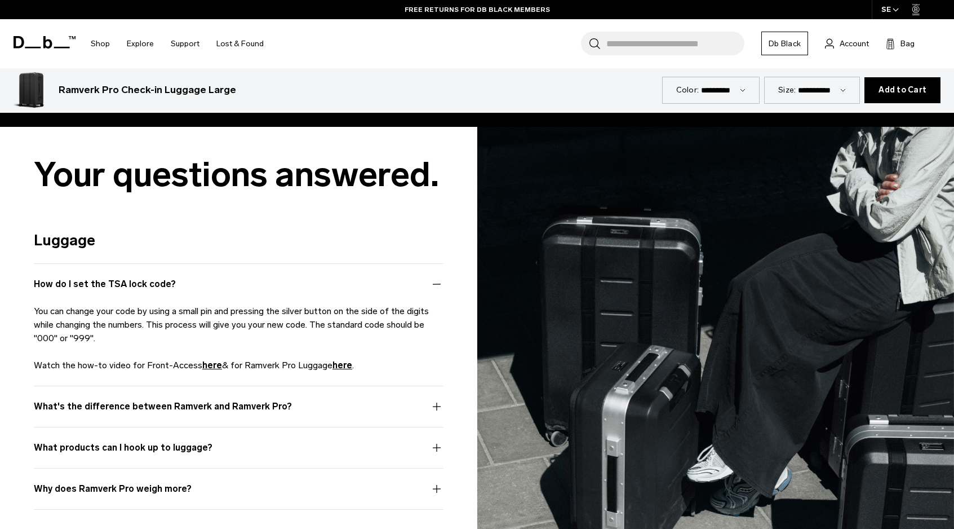
click at [368, 408] on button "What's the difference between Ramverk and Ramverk Pro?" at bounding box center [239, 413] width 410 height 27
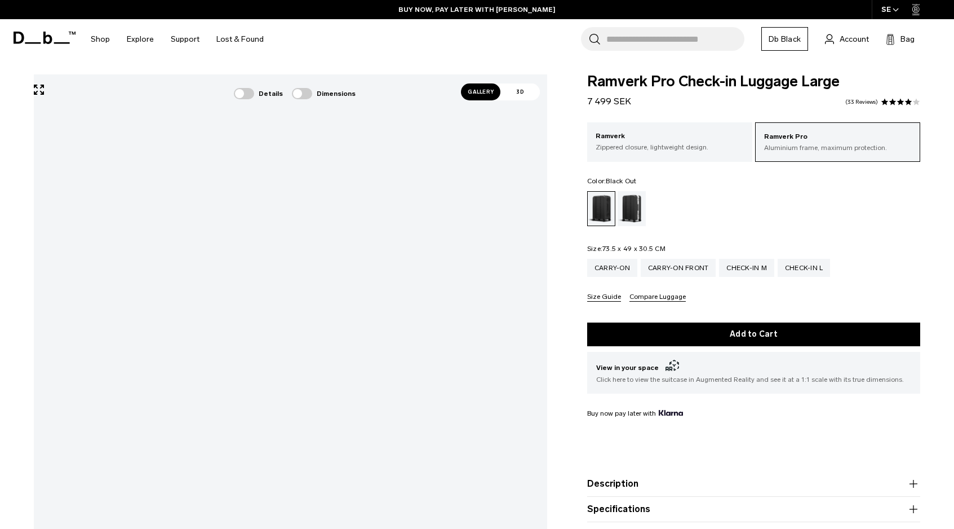
scroll to position [0, 0]
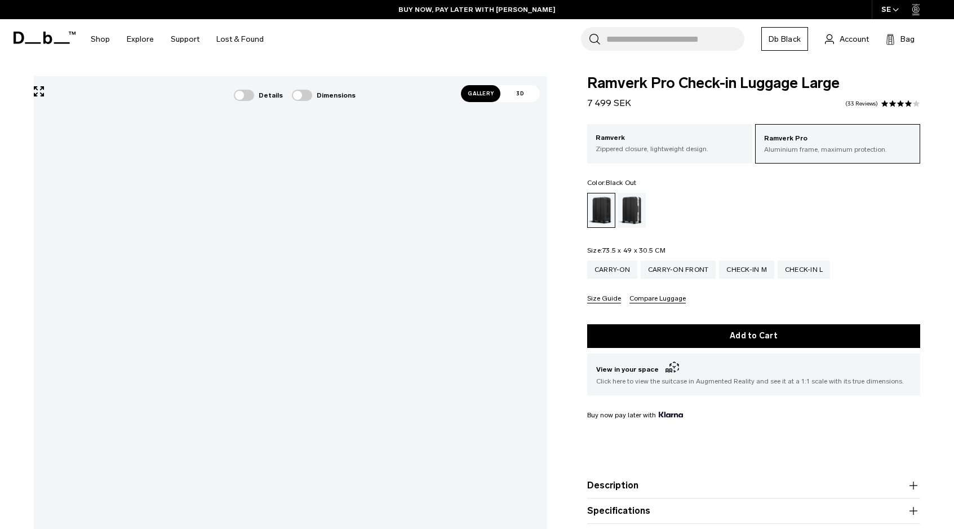
click at [251, 97] on span at bounding box center [244, 95] width 20 height 11
click at [302, 158] on div at bounding box center [304, 155] width 14 height 14
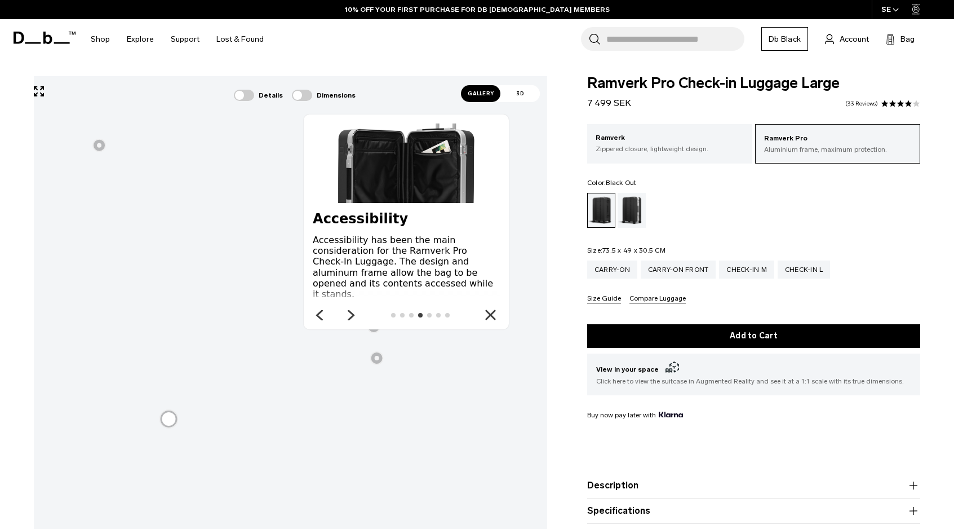
click at [347, 315] on icon at bounding box center [351, 315] width 14 height 14
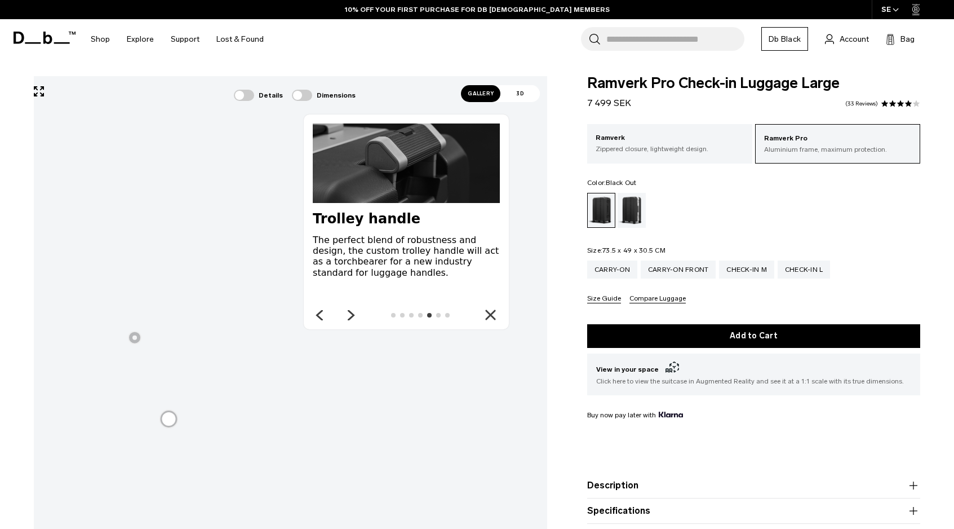
click at [347, 315] on icon at bounding box center [351, 315] width 14 height 14
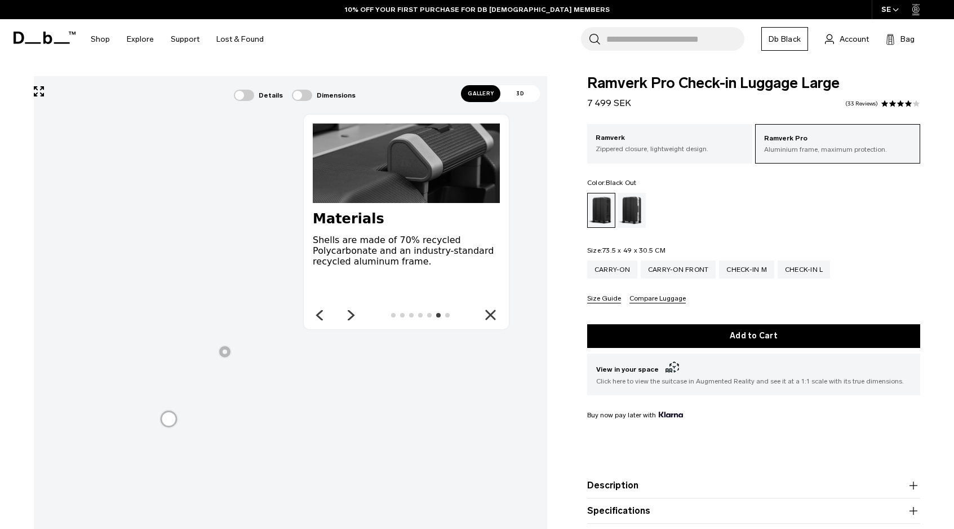
click at [324, 316] on icon at bounding box center [320, 315] width 14 height 14
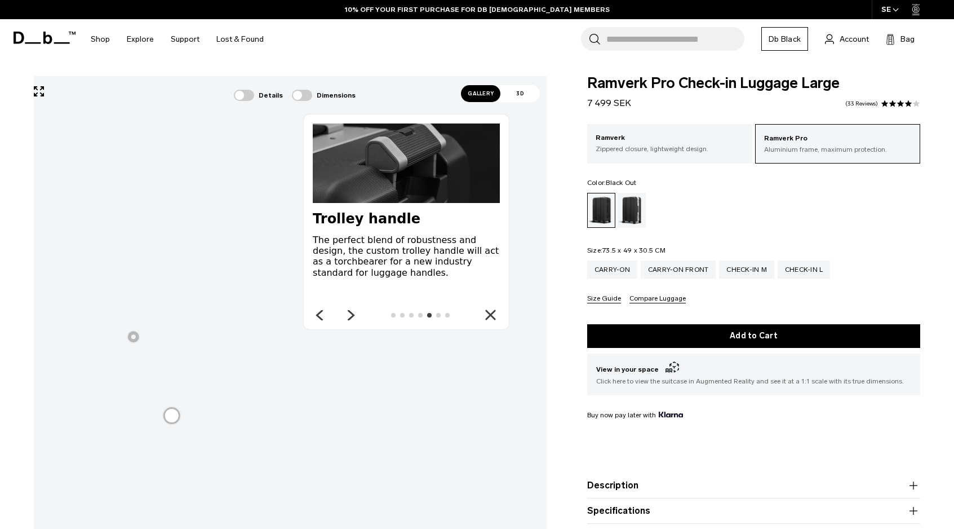
click at [317, 315] on icon at bounding box center [319, 315] width 5 height 9
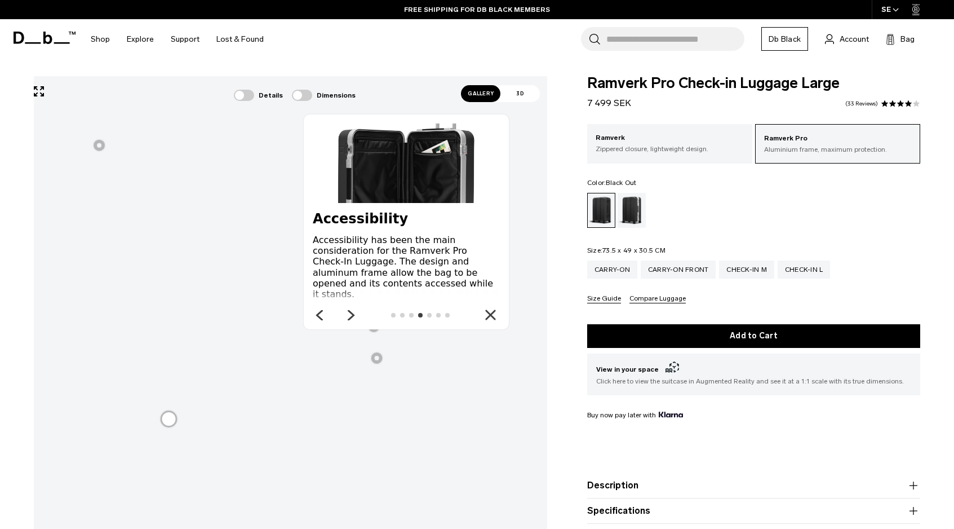
click at [317, 315] on icon at bounding box center [319, 315] width 5 height 9
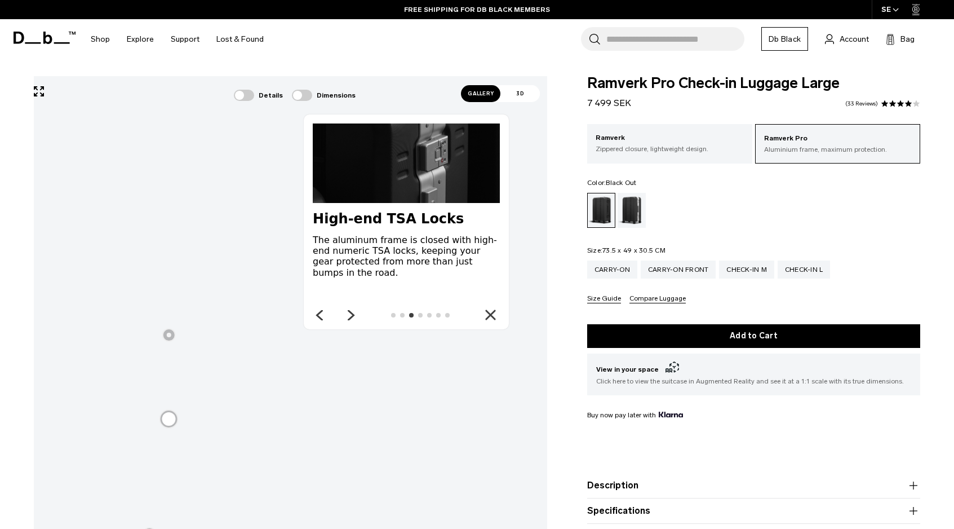
click at [317, 315] on icon at bounding box center [319, 315] width 5 height 9
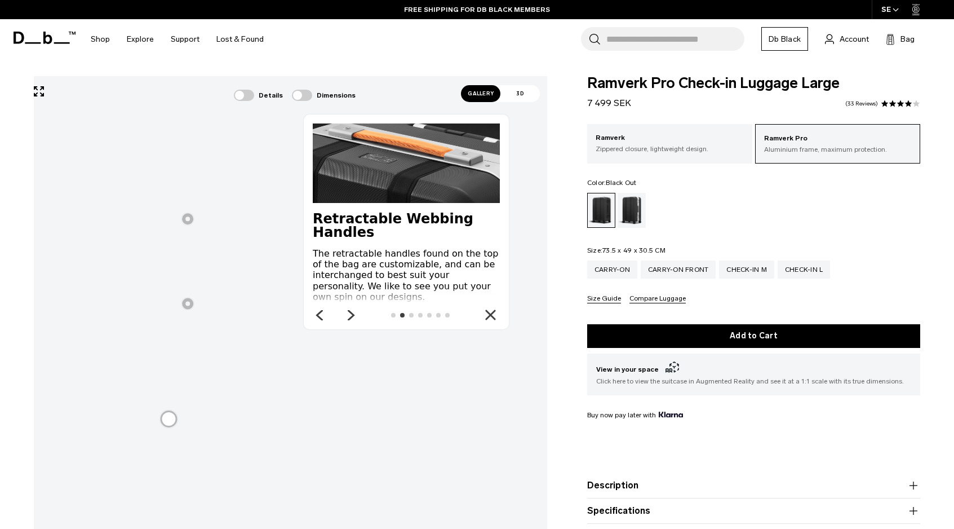
click at [317, 315] on icon at bounding box center [319, 315] width 5 height 9
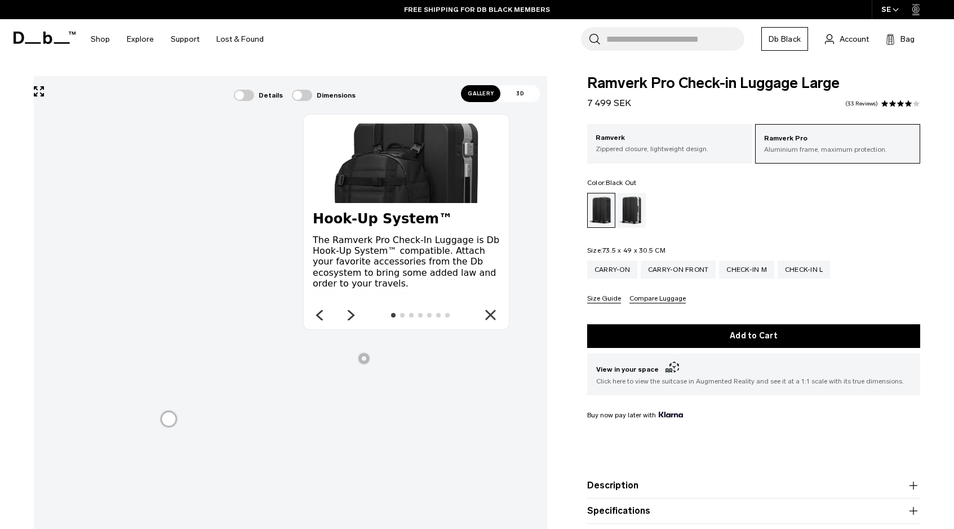
click at [318, 314] on icon at bounding box center [319, 315] width 5 height 9
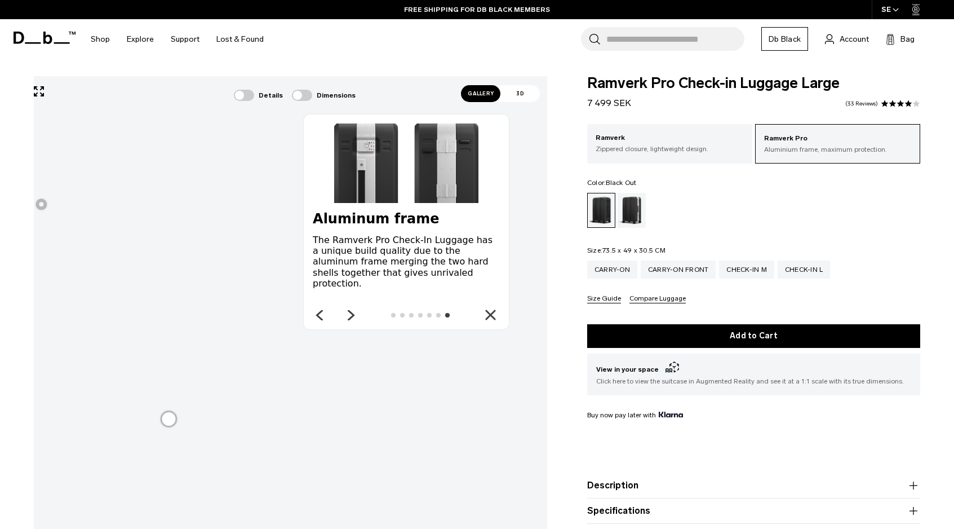
click at [318, 314] on icon at bounding box center [319, 315] width 5 height 9
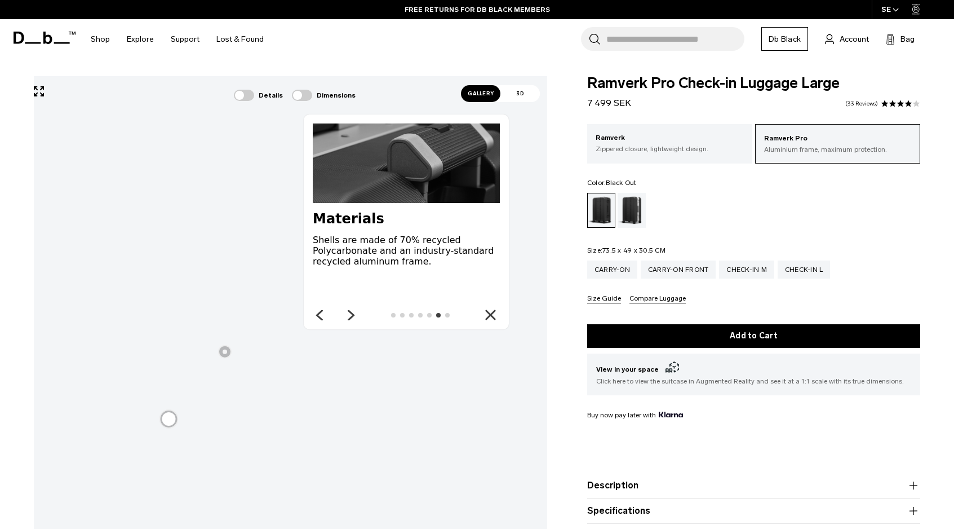
click at [351, 316] on icon at bounding box center [351, 315] width 5 height 9
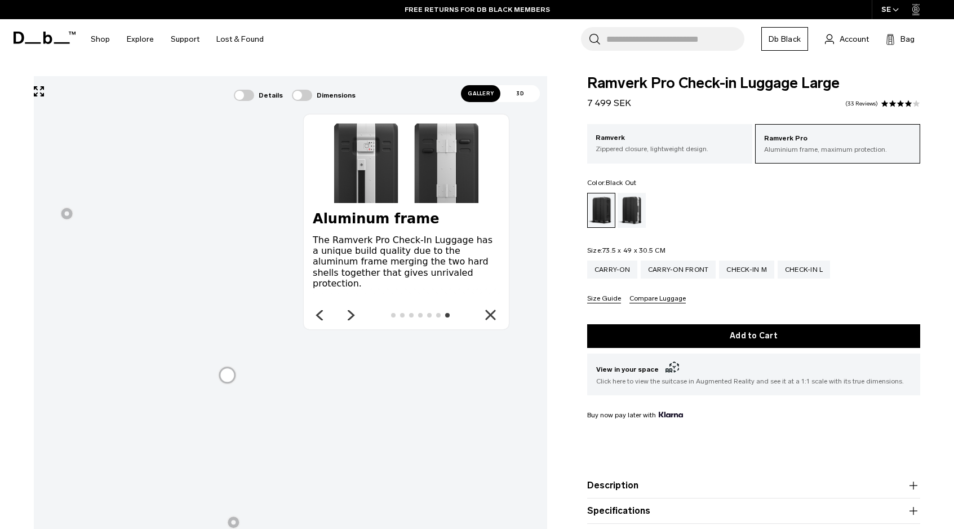
click at [351, 316] on icon at bounding box center [351, 315] width 5 height 9
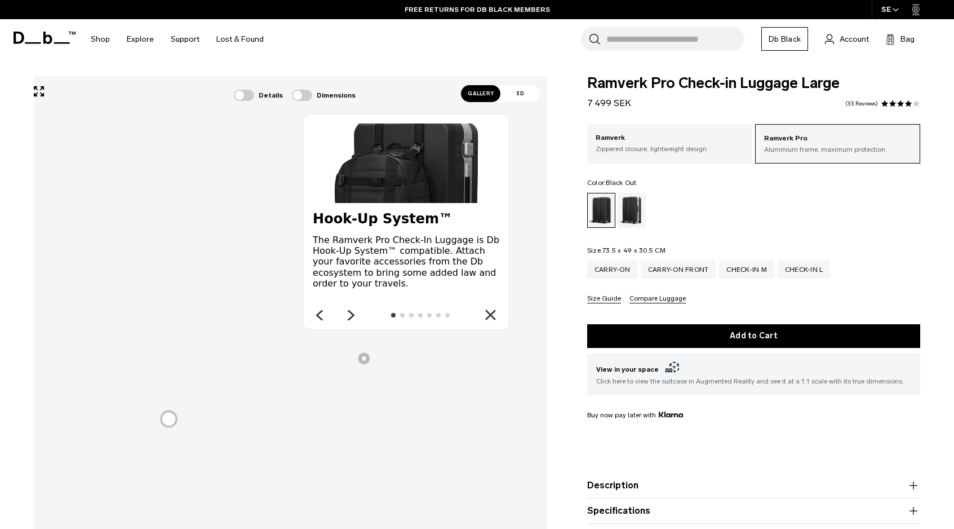
click at [351, 316] on icon at bounding box center [351, 315] width 5 height 9
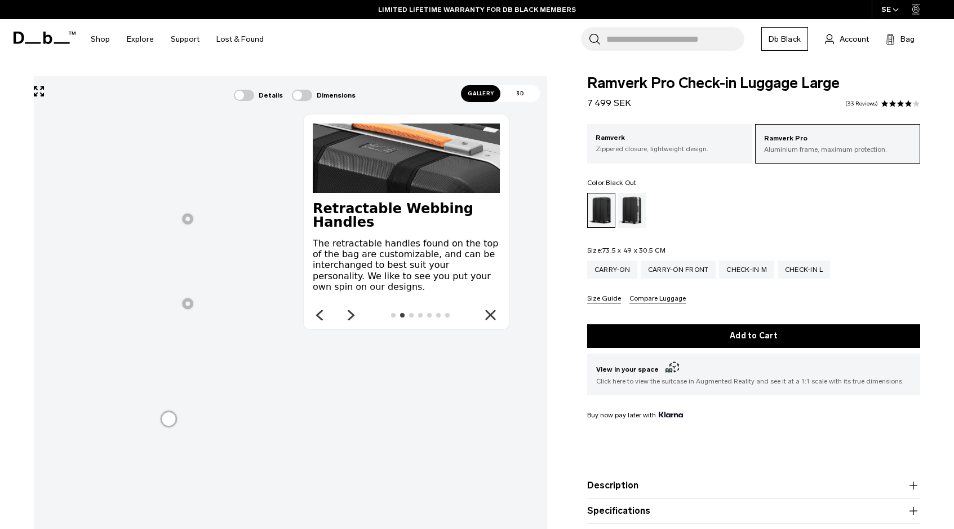
scroll to position [13, 0]
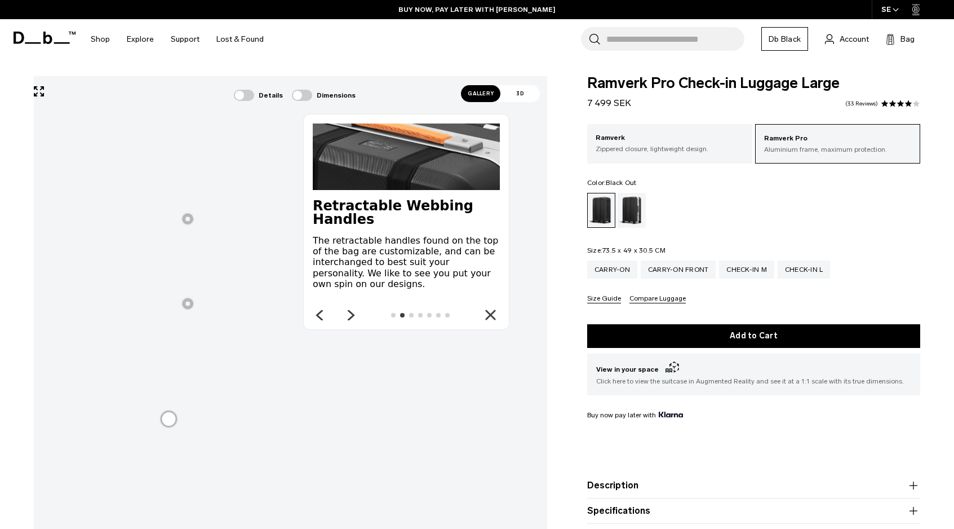
click at [347, 316] on icon at bounding box center [351, 315] width 14 height 14
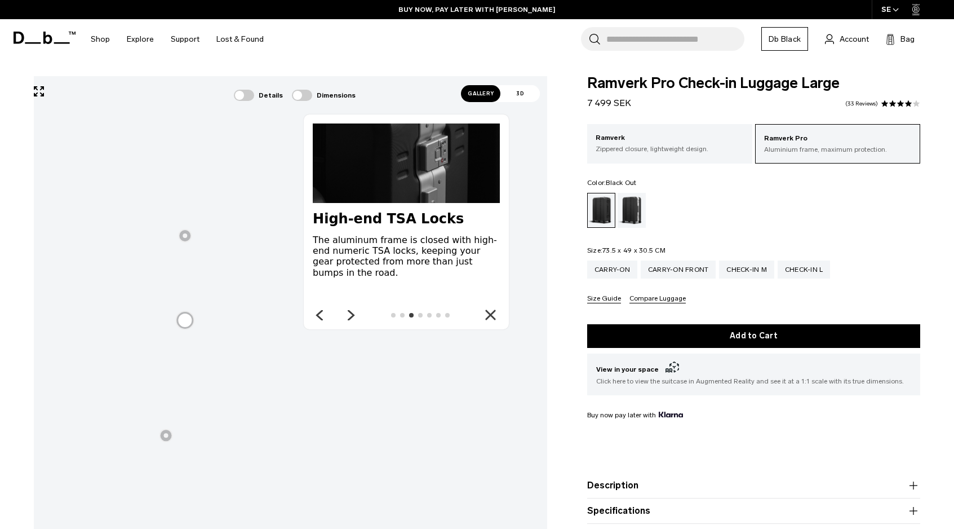
scroll to position [0, 0]
click at [352, 316] on icon at bounding box center [351, 315] width 5 height 9
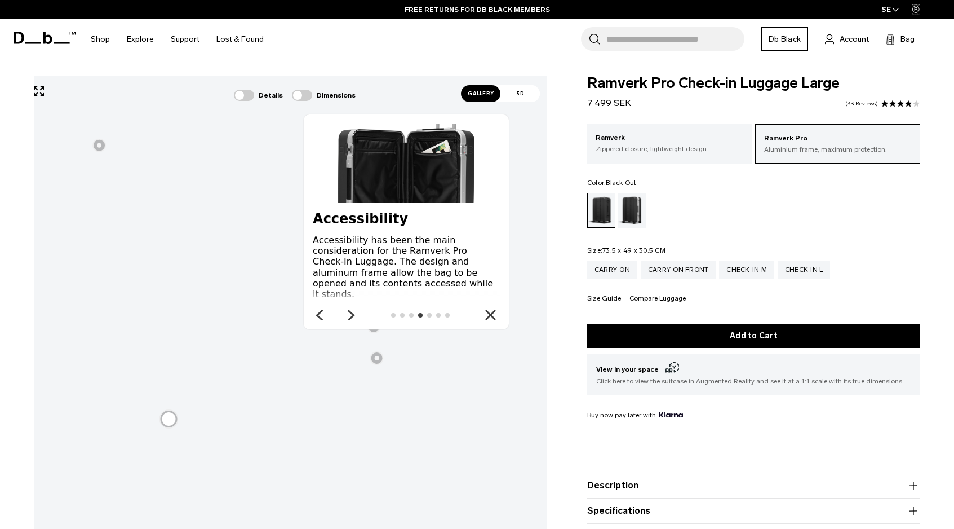
click at [353, 316] on icon at bounding box center [351, 315] width 5 height 9
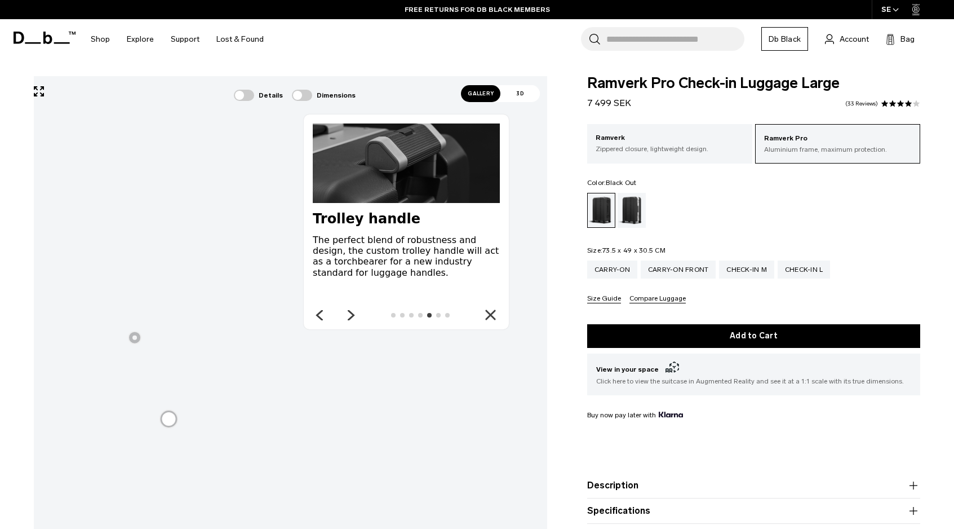
click at [140, 339] on div at bounding box center [135, 338] width 14 height 14
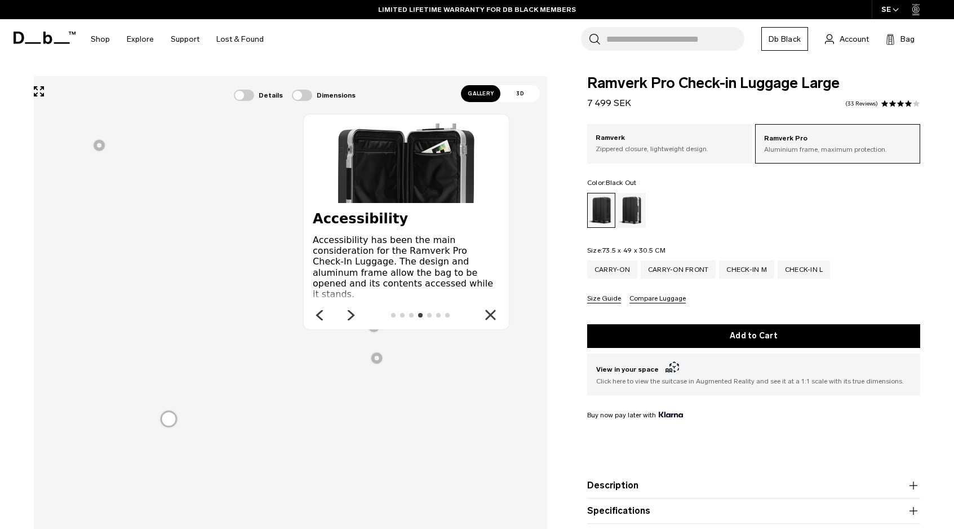
click at [355, 313] on icon at bounding box center [351, 315] width 14 height 14
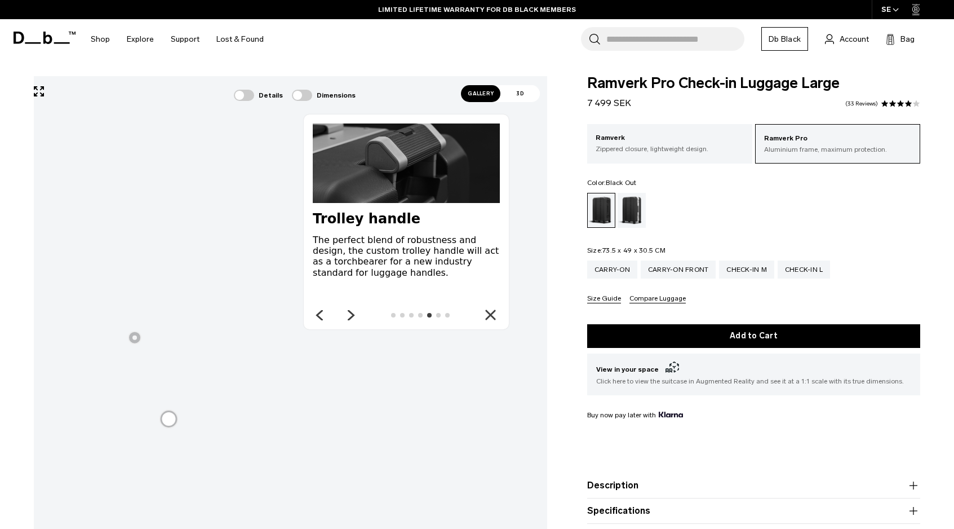
click at [355, 313] on icon at bounding box center [351, 315] width 14 height 14
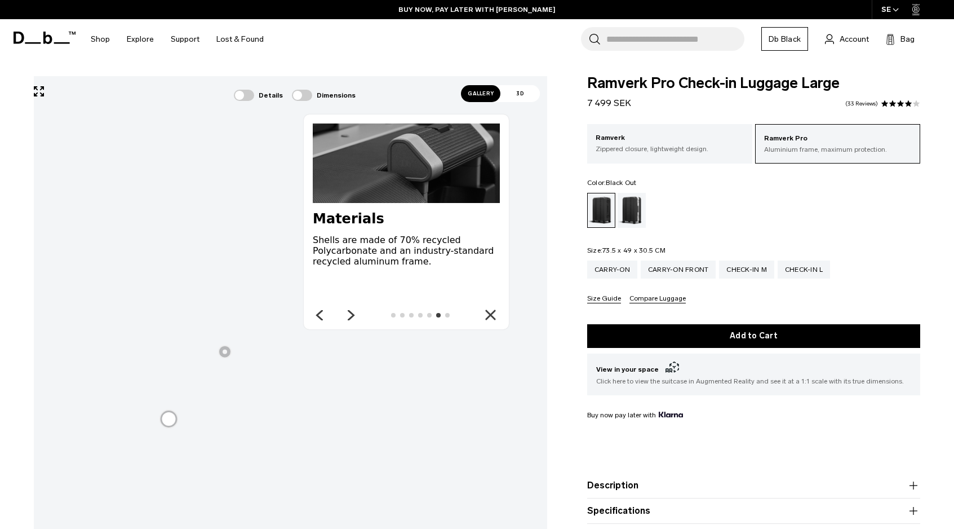
click at [355, 313] on icon at bounding box center [351, 315] width 14 height 14
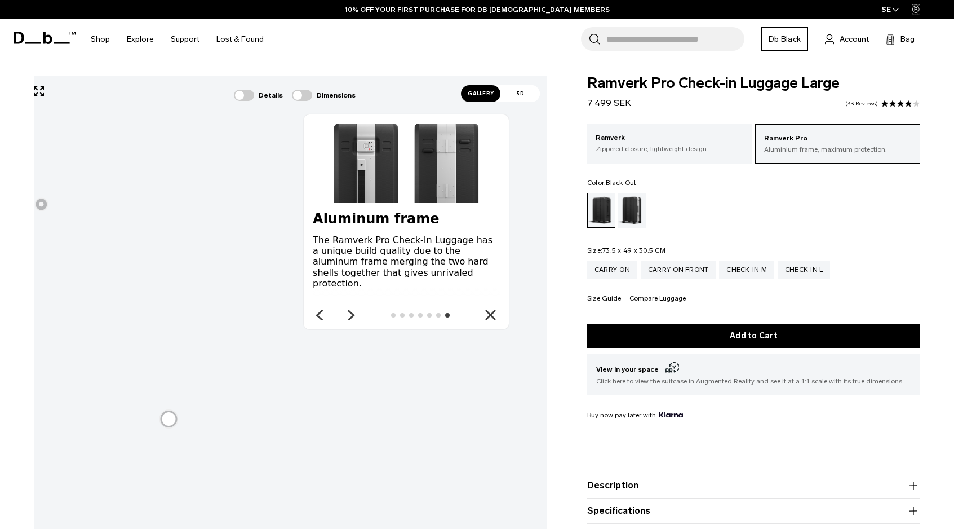
click at [353, 313] on icon at bounding box center [351, 315] width 14 height 14
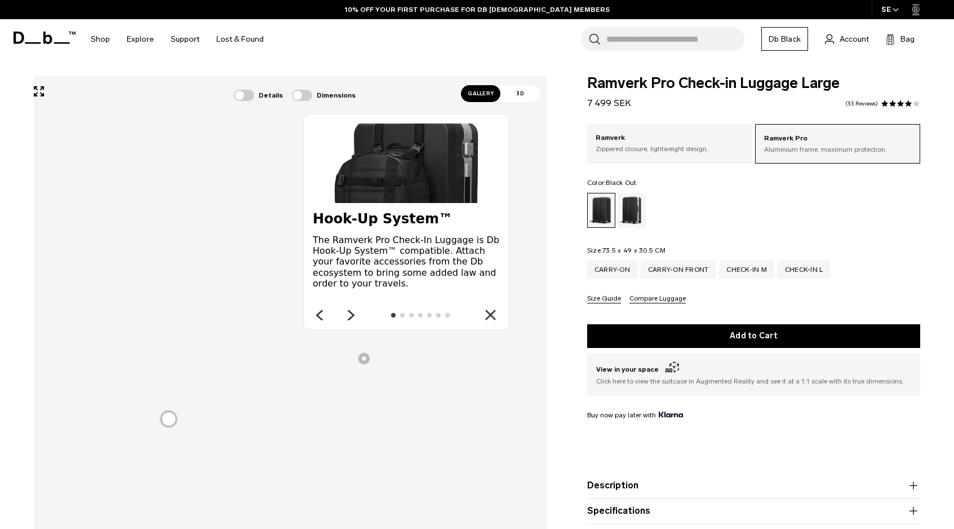
click at [353, 313] on icon at bounding box center [351, 315] width 14 height 14
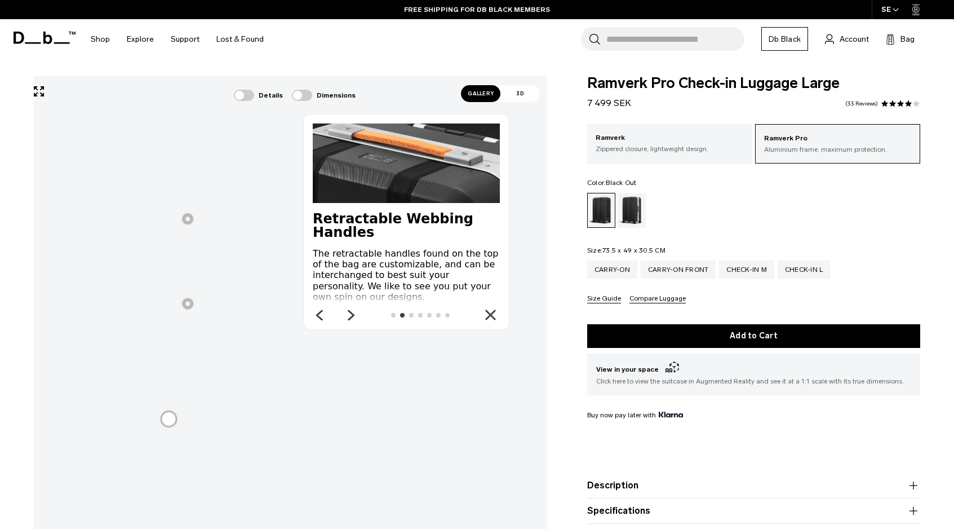
click at [303, 95] on span at bounding box center [302, 95] width 20 height 11
click at [304, 98] on span at bounding box center [302, 95] width 20 height 11
click at [486, 101] on span "Gallery" at bounding box center [480, 93] width 39 height 17
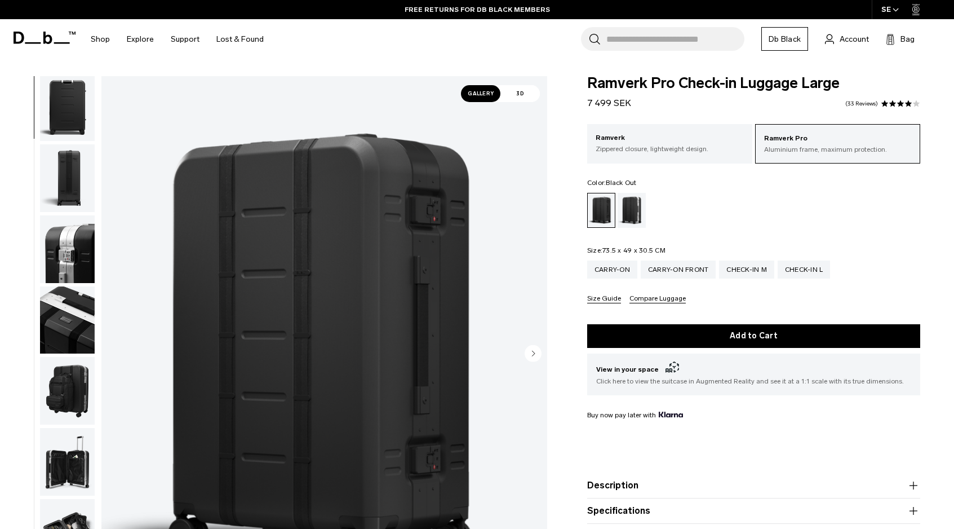
scroll to position [291, 0]
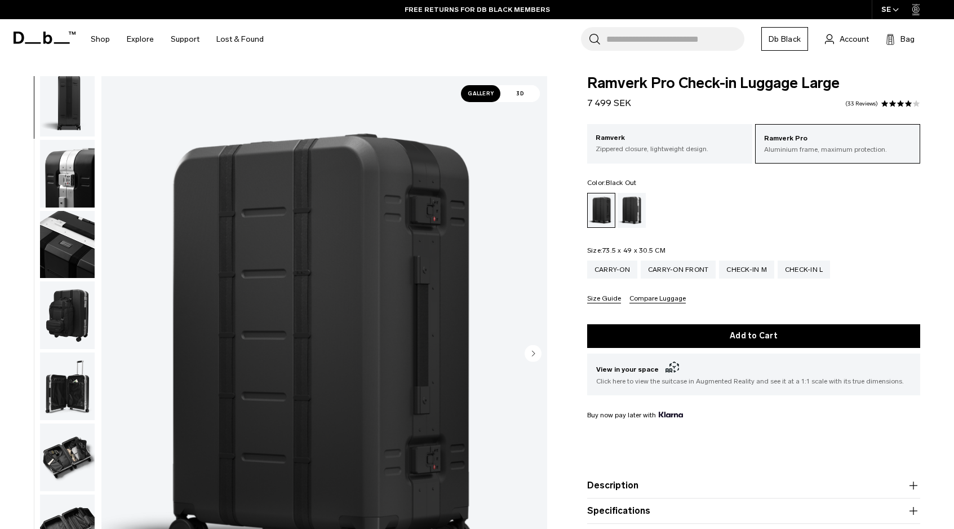
click at [77, 295] on img "button" at bounding box center [67, 315] width 55 height 68
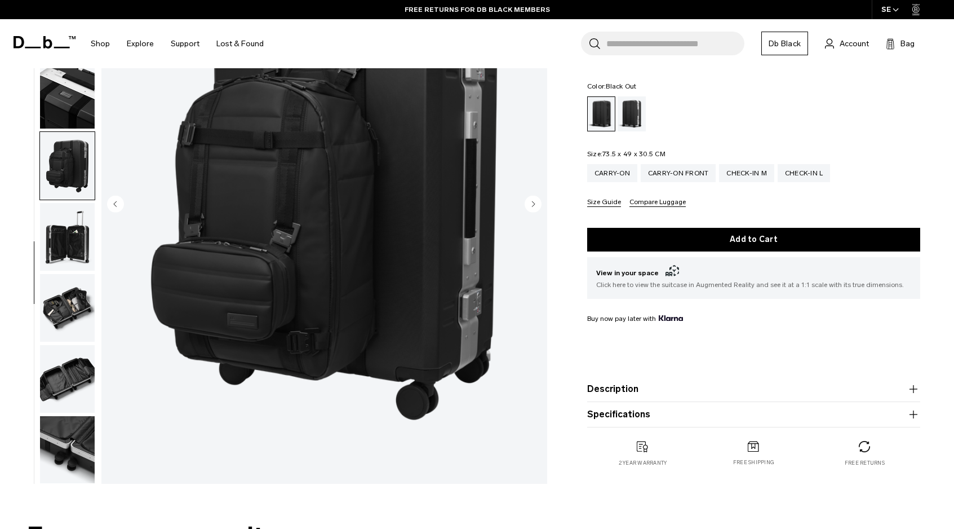
scroll to position [150, 0]
click at [68, 258] on img "button" at bounding box center [67, 236] width 55 height 68
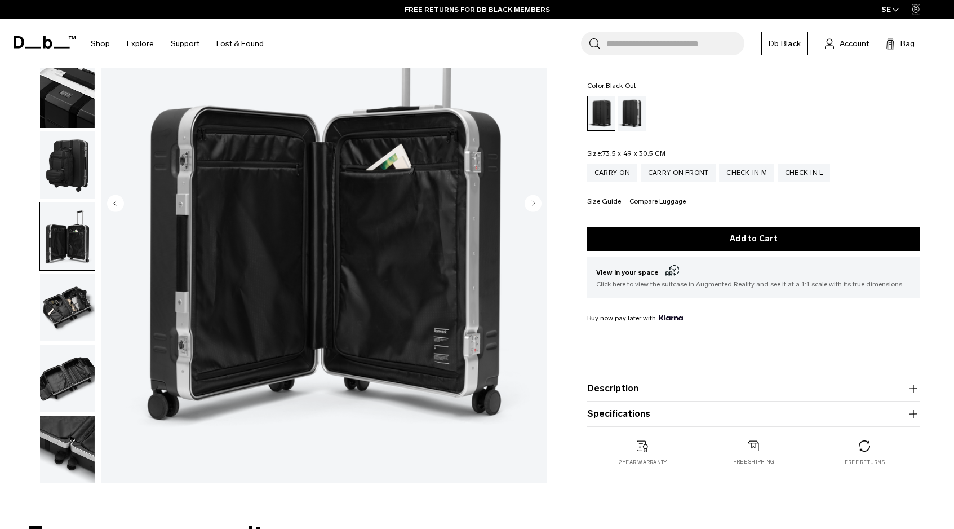
click at [77, 306] on img "button" at bounding box center [67, 307] width 55 height 68
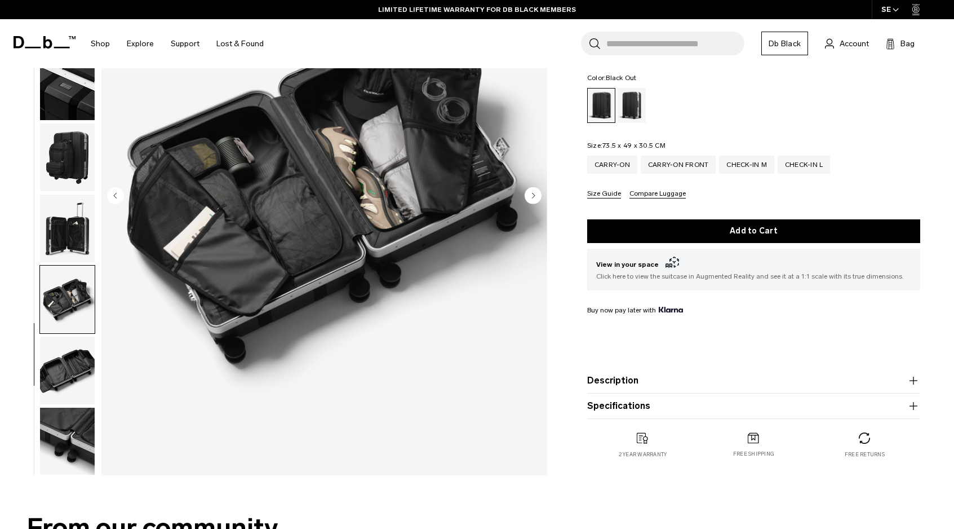
scroll to position [163, 0]
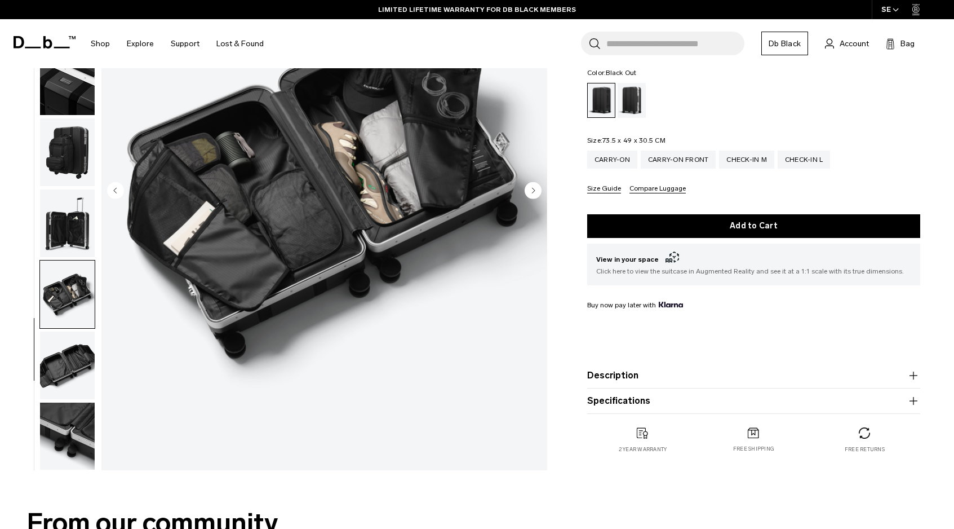
click at [80, 368] on img "button" at bounding box center [67, 365] width 55 height 68
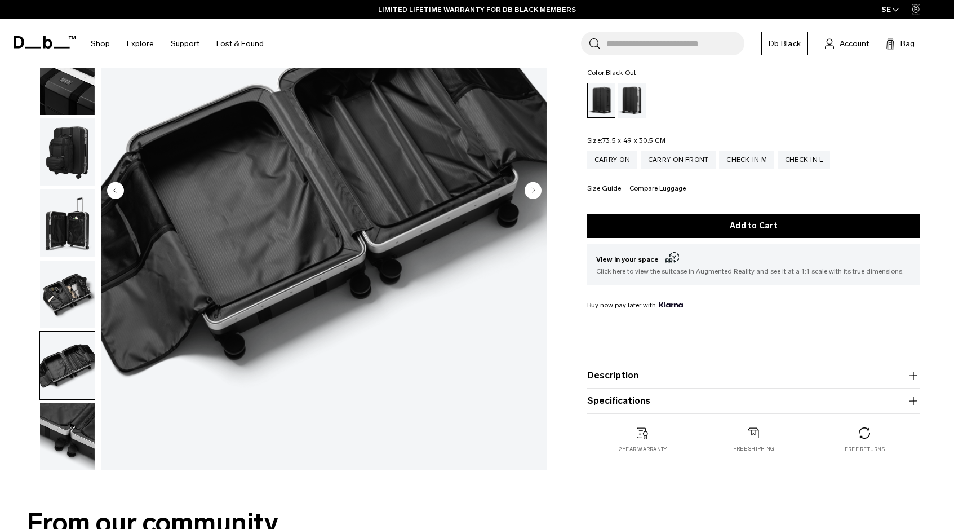
click at [80, 419] on img "button" at bounding box center [67, 436] width 55 height 68
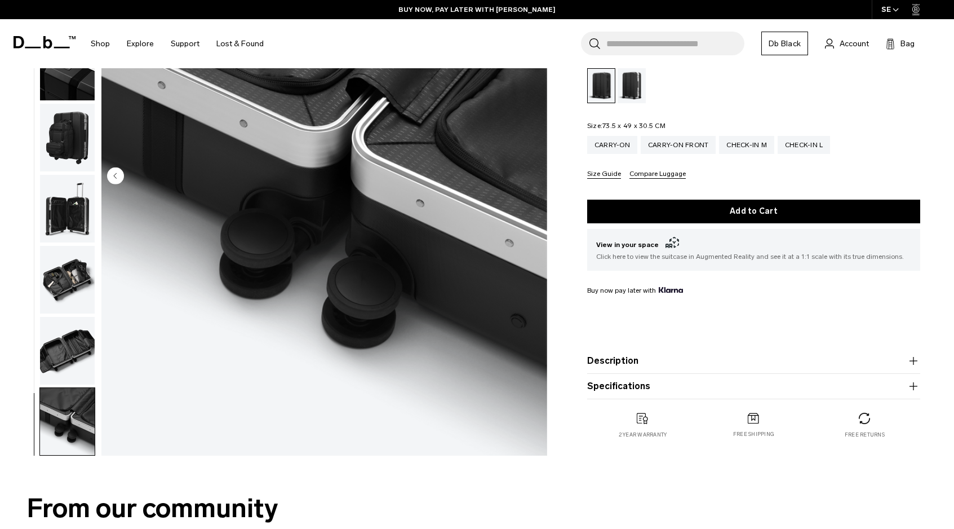
scroll to position [64, 0]
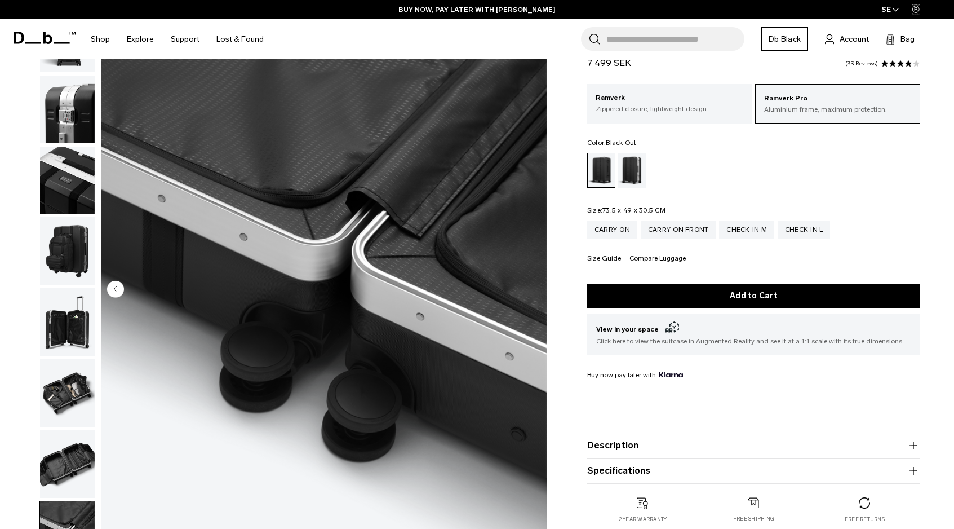
click at [82, 388] on img "button" at bounding box center [67, 393] width 55 height 68
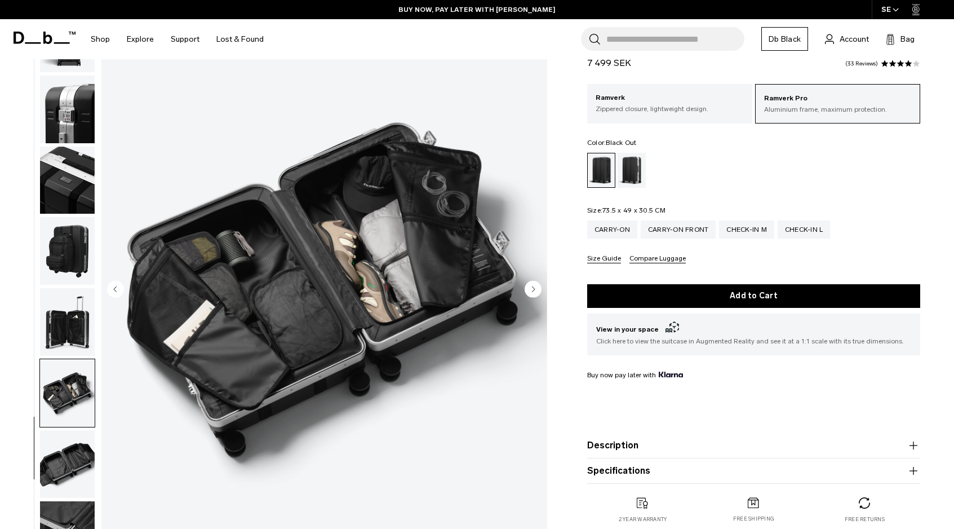
click at [83, 337] on img "button" at bounding box center [67, 322] width 55 height 68
